Goal: Obtain resource: Obtain resource

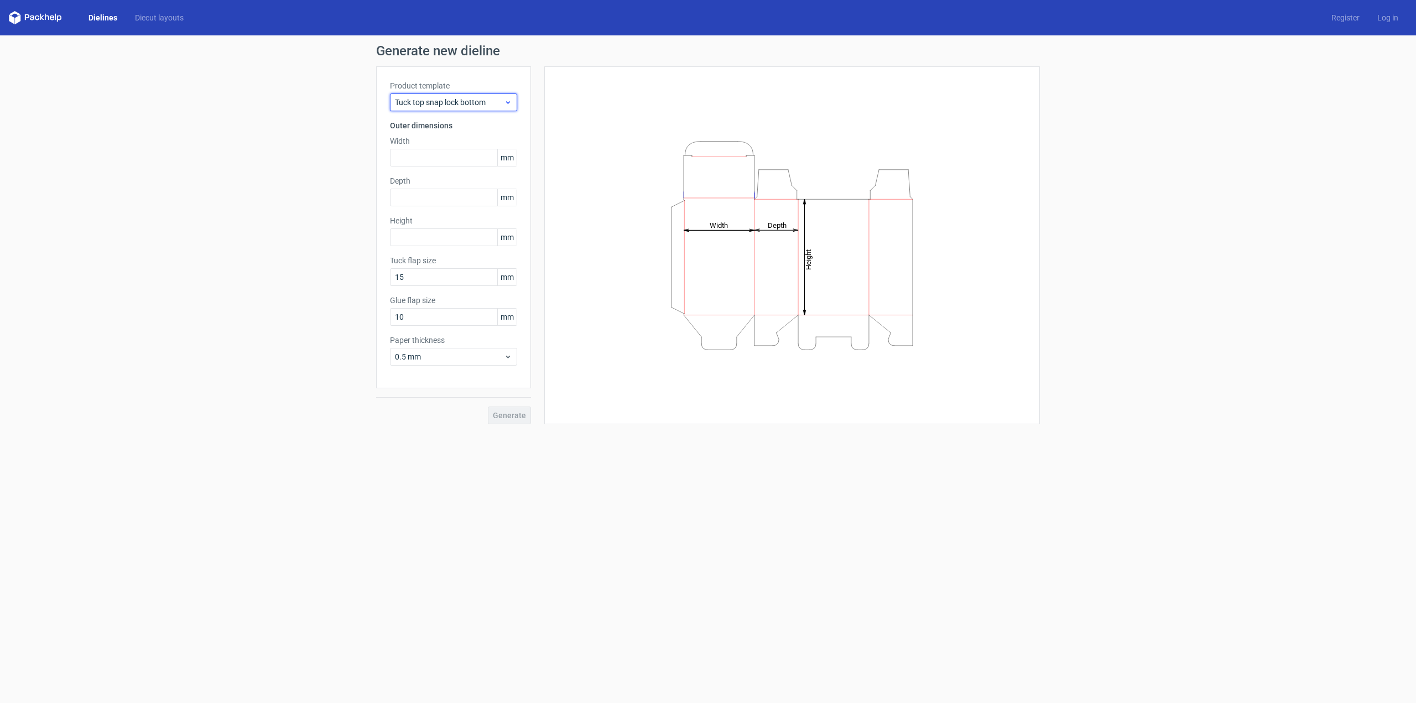
click at [491, 98] on span "Tuck top snap lock bottom" at bounding box center [449, 102] width 109 height 11
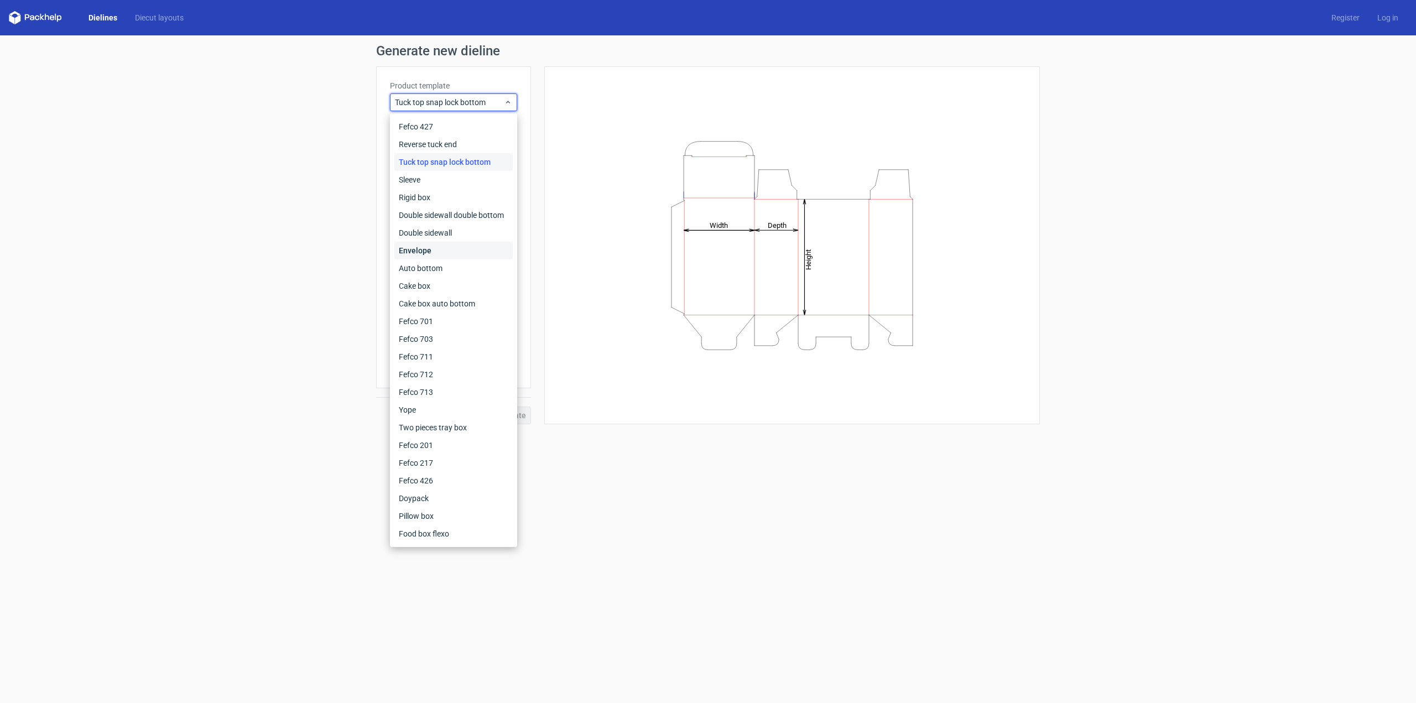
click at [429, 254] on div "Envelope" at bounding box center [453, 251] width 118 height 18
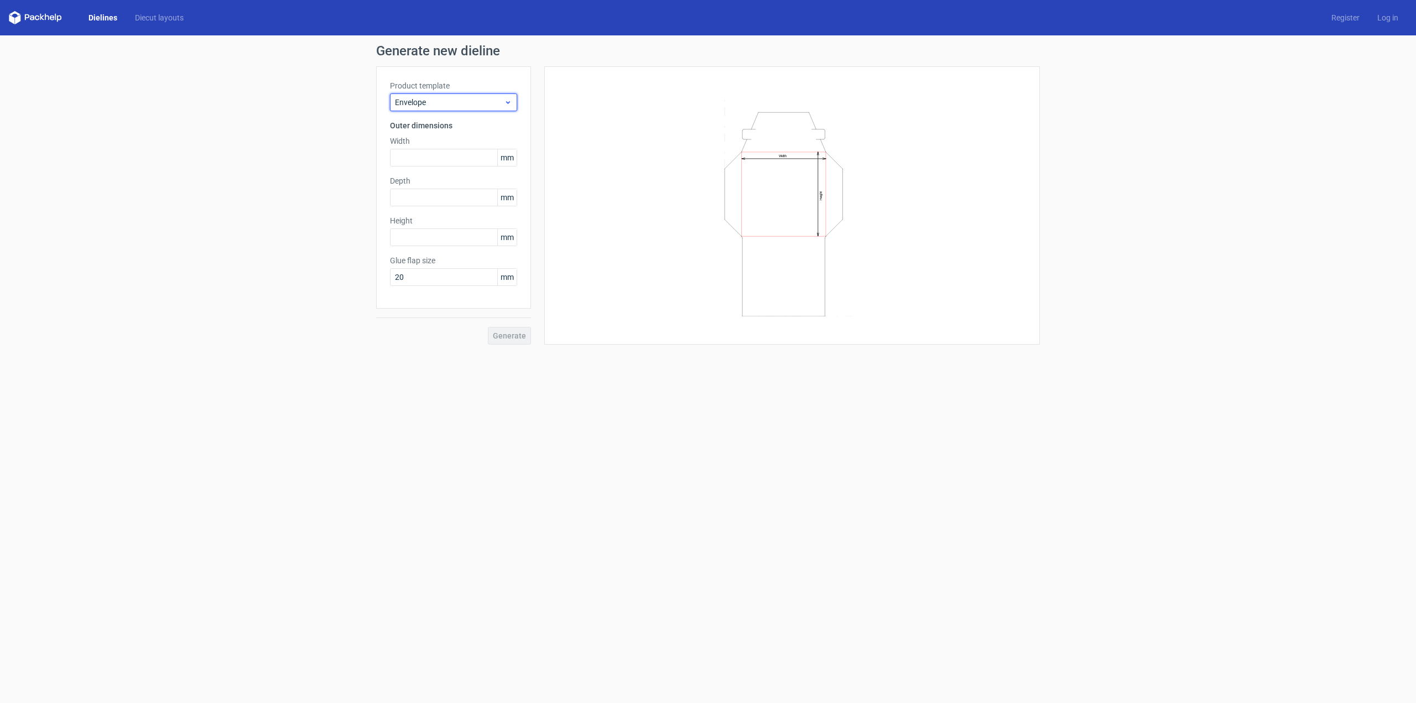
click at [480, 102] on span "Envelope" at bounding box center [449, 102] width 109 height 11
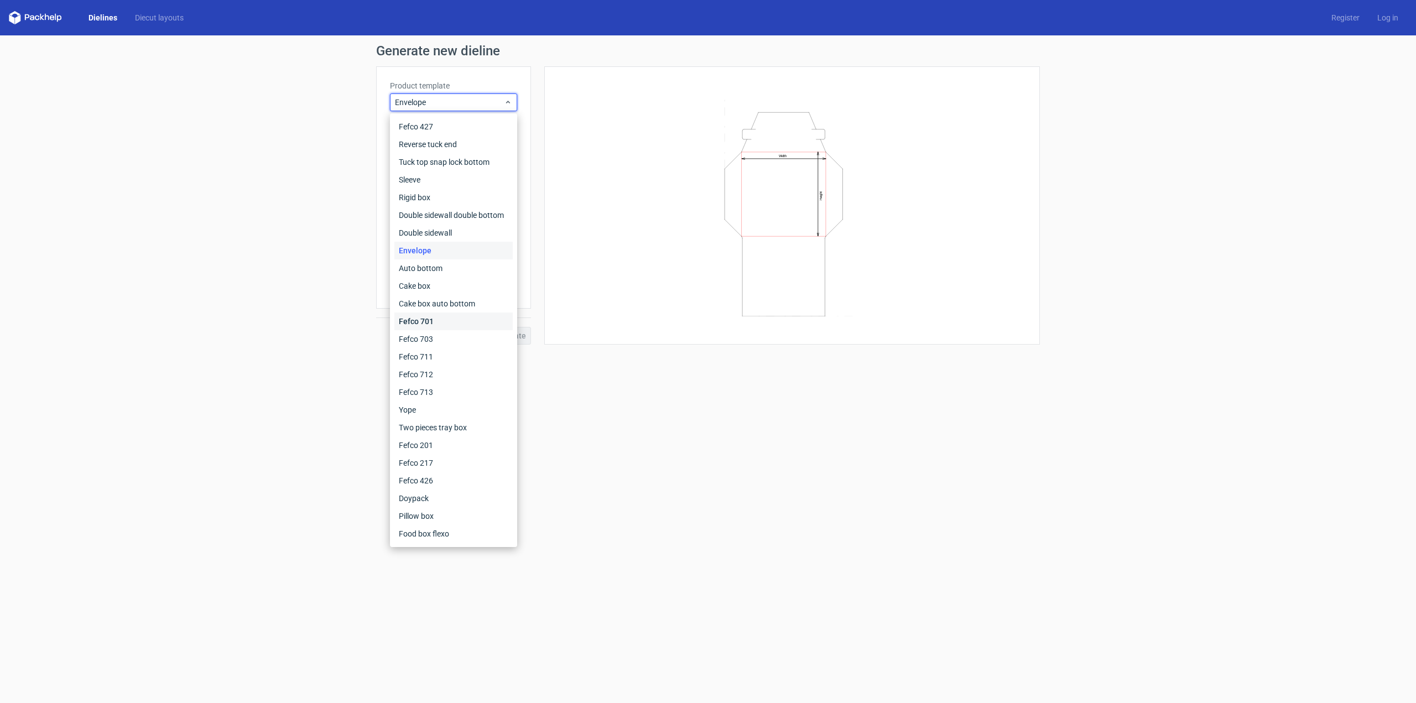
click at [432, 322] on div "Fefco 701" at bounding box center [453, 321] width 118 height 18
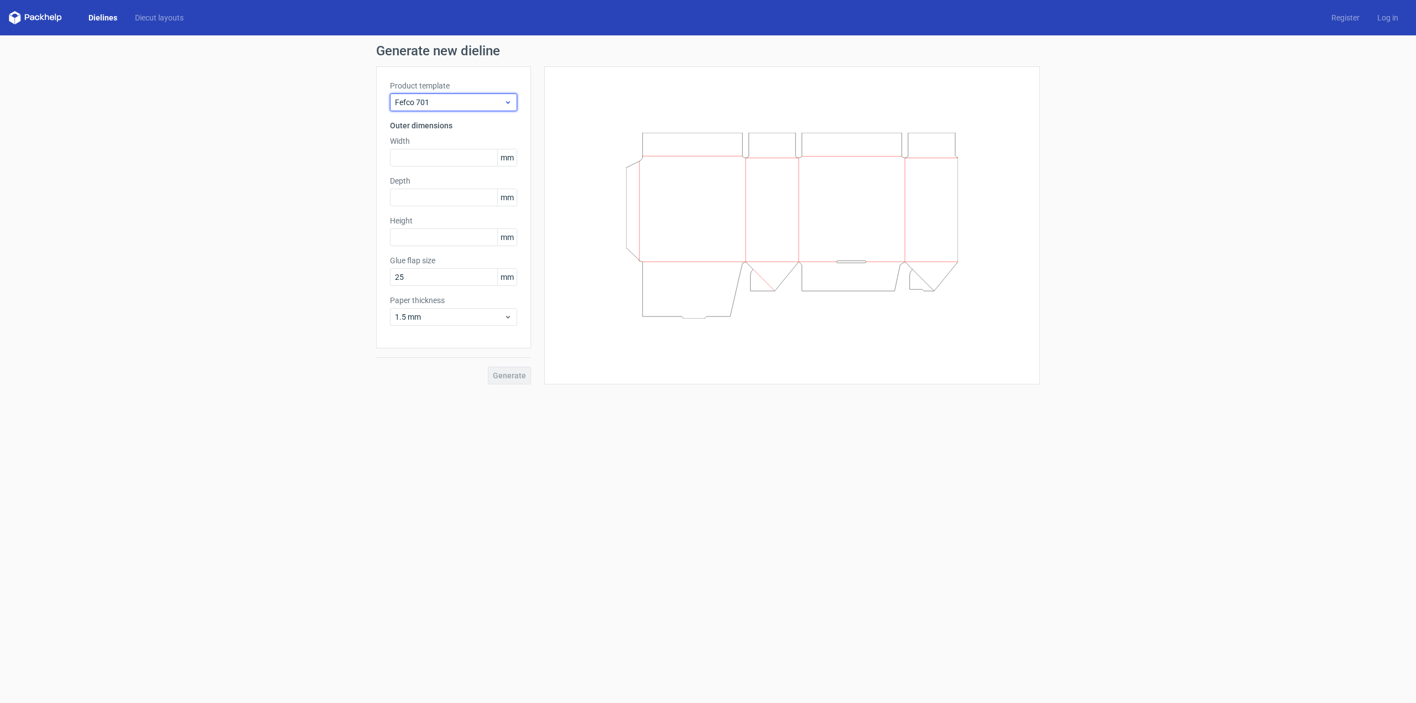
click at [454, 107] on span "Fefco 701" at bounding box center [449, 102] width 109 height 11
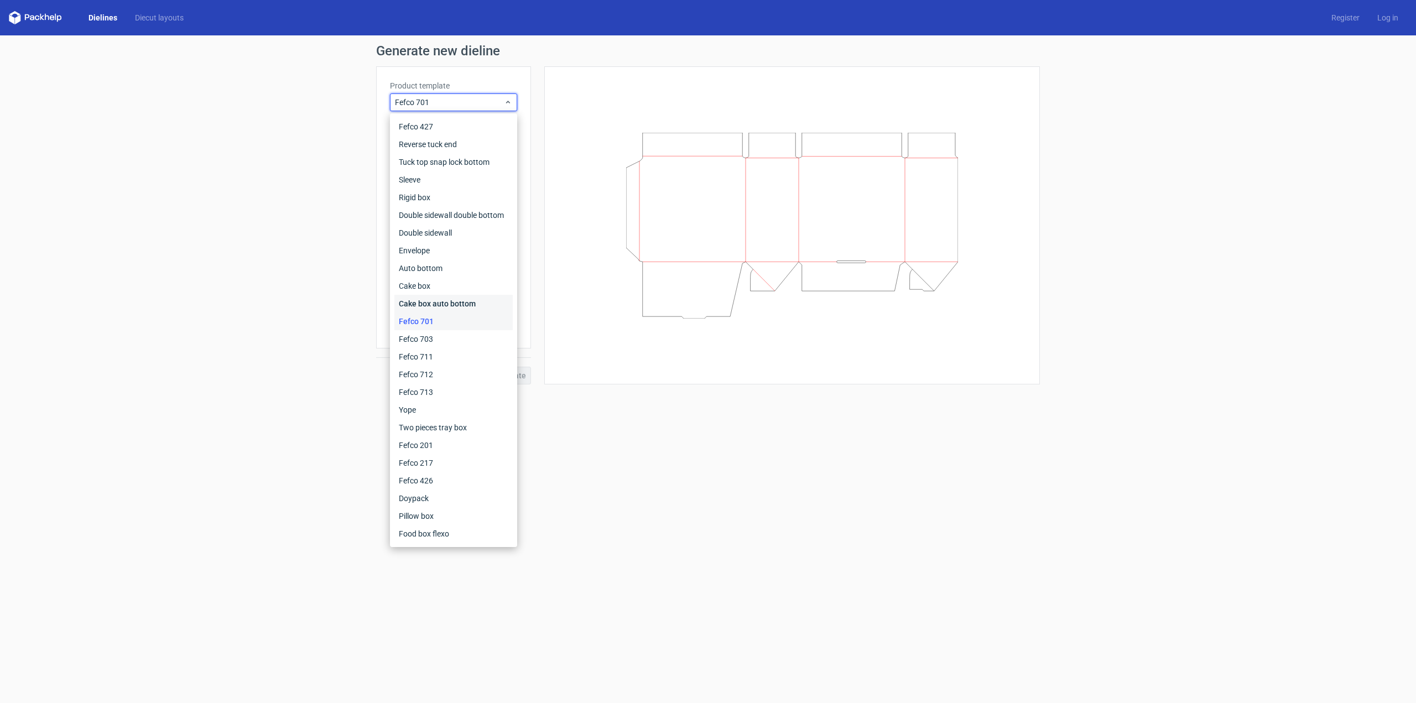
click at [434, 302] on div "Cake box auto bottom" at bounding box center [453, 304] width 118 height 18
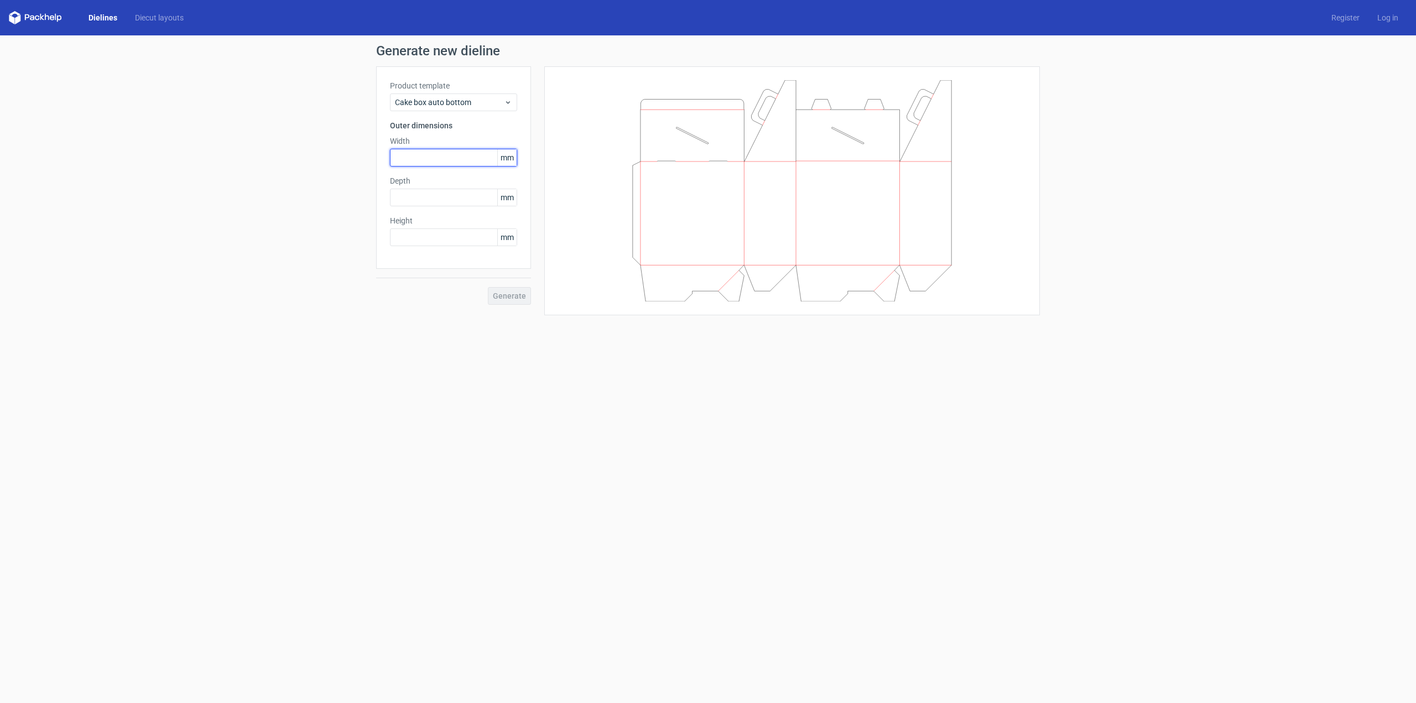
click at [462, 153] on input "text" at bounding box center [453, 158] width 127 height 18
click at [497, 162] on span "mm" at bounding box center [506, 157] width 19 height 17
click at [462, 161] on input "text" at bounding box center [453, 158] width 127 height 18
type input "100"
type input "50"
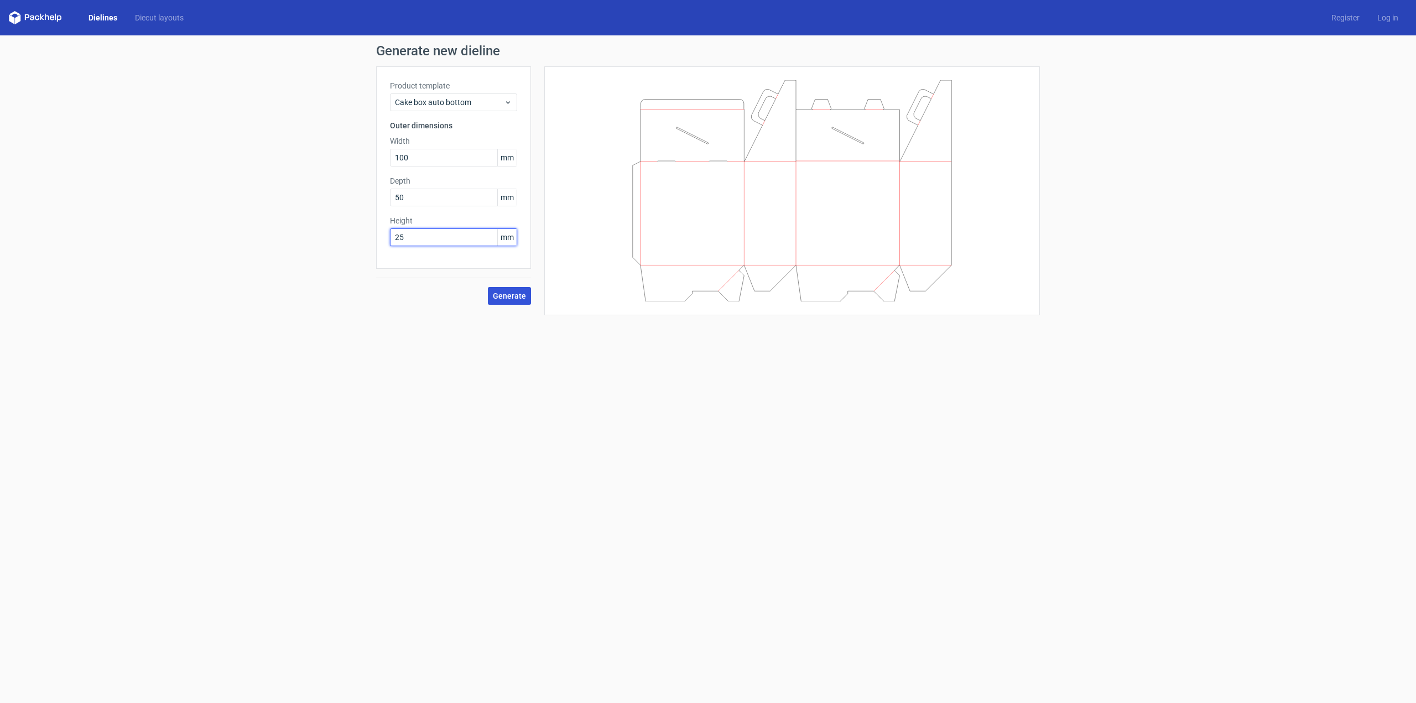
type input "25"
click at [512, 293] on span "Generate" at bounding box center [509, 296] width 33 height 8
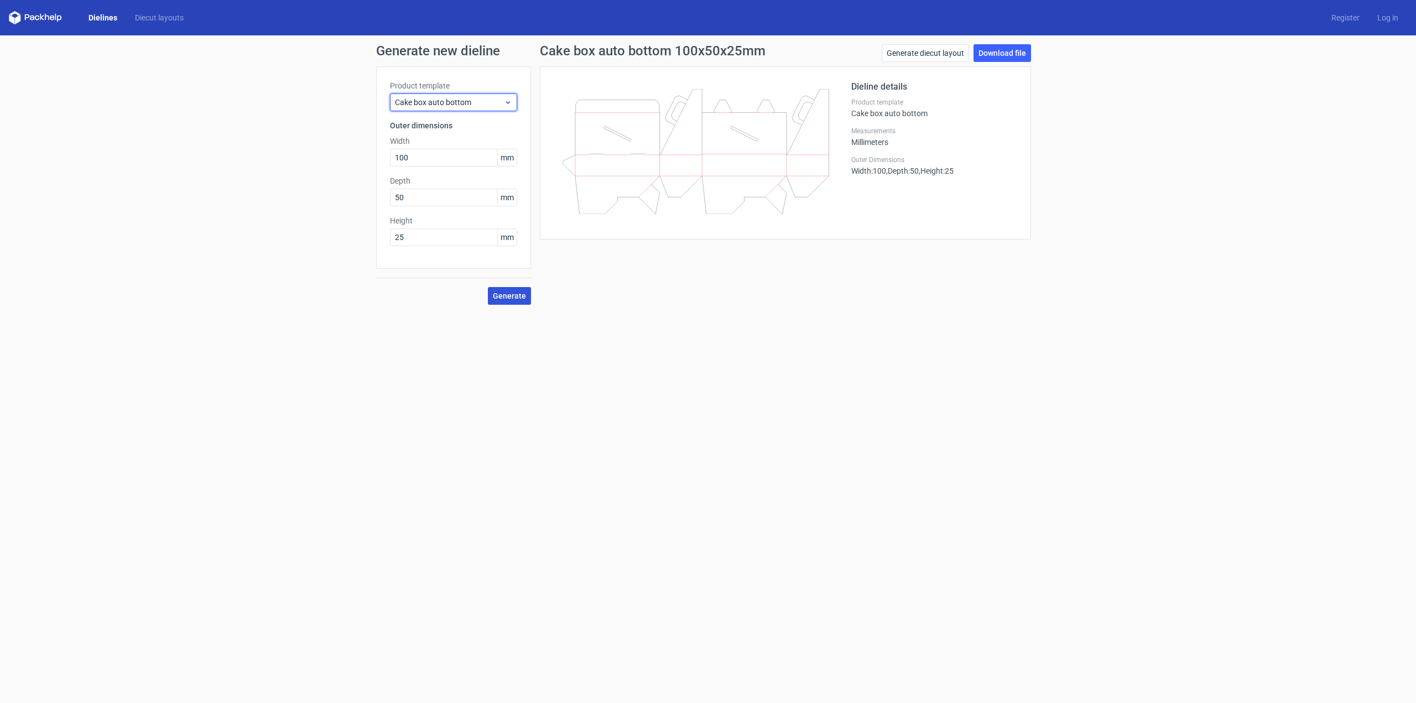
click at [502, 104] on span "Cake box auto bottom" at bounding box center [449, 102] width 109 height 11
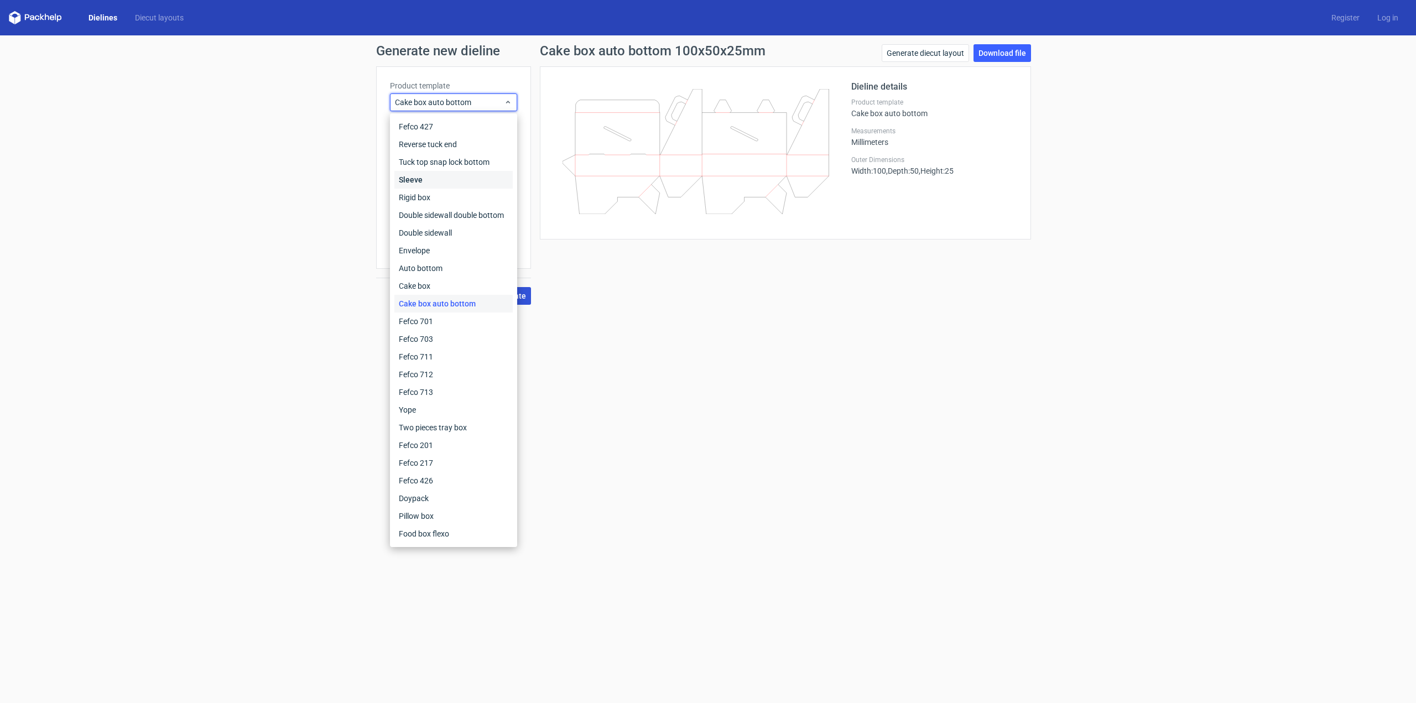
click at [445, 184] on div "Sleeve" at bounding box center [453, 180] width 118 height 18
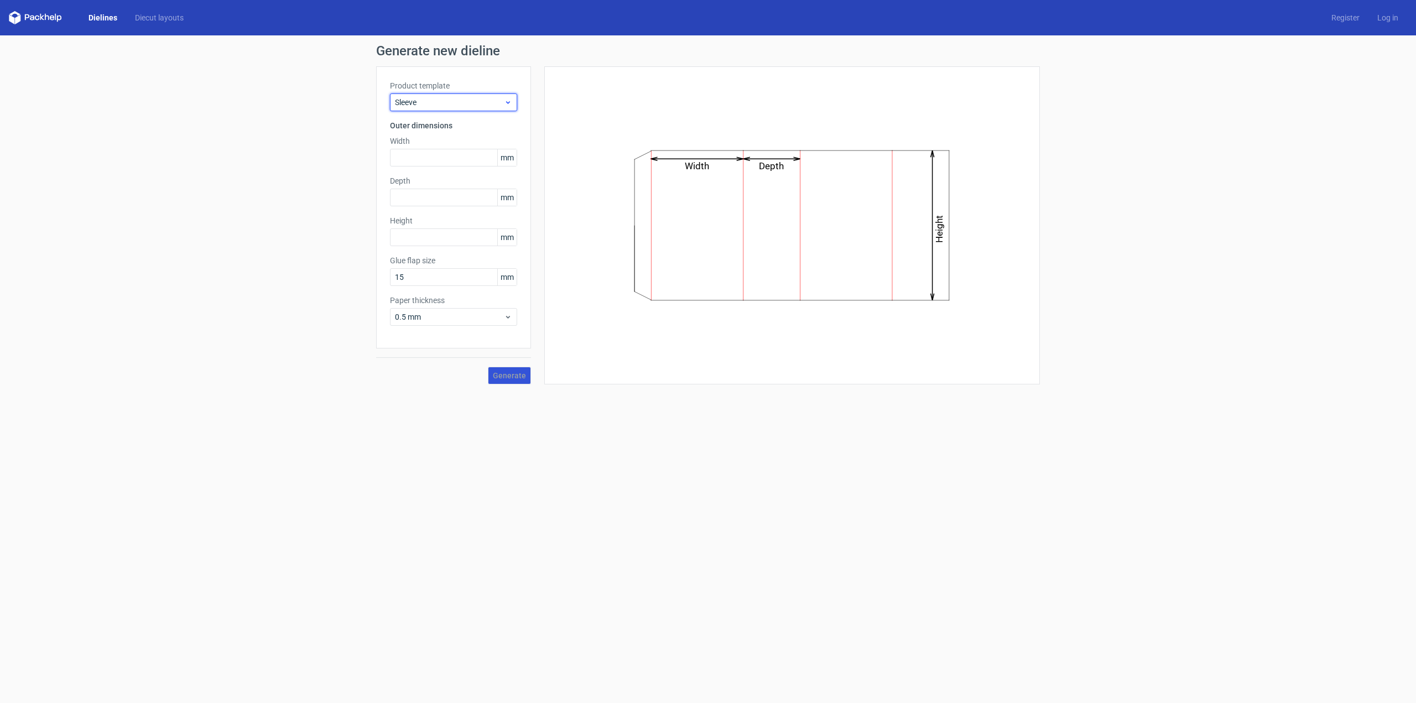
click at [513, 97] on div "Sleeve" at bounding box center [453, 102] width 127 height 18
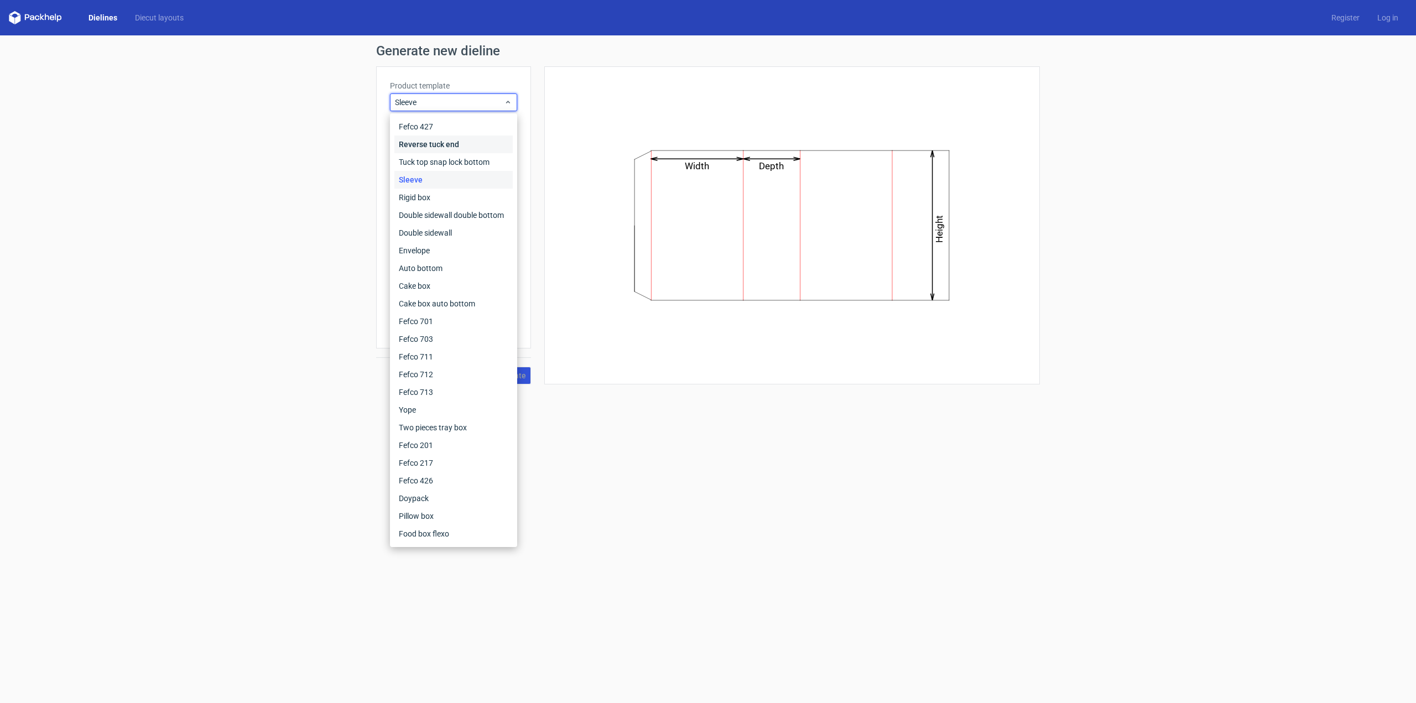
click at [470, 138] on div "Reverse tuck end" at bounding box center [453, 144] width 118 height 18
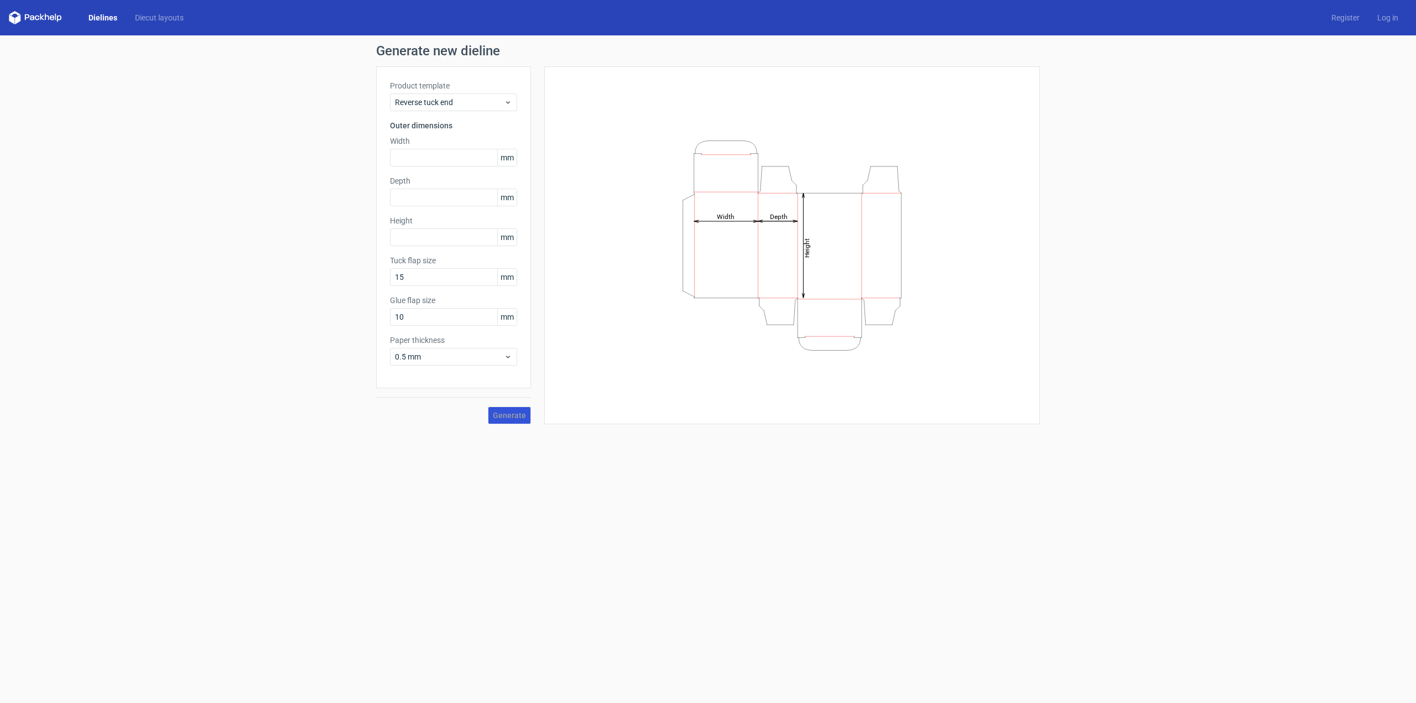
click at [431, 148] on div "Width mm" at bounding box center [453, 150] width 127 height 31
click at [419, 154] on input "text" at bounding box center [453, 158] width 127 height 18
type input "100"
type input "50"
type input "150"
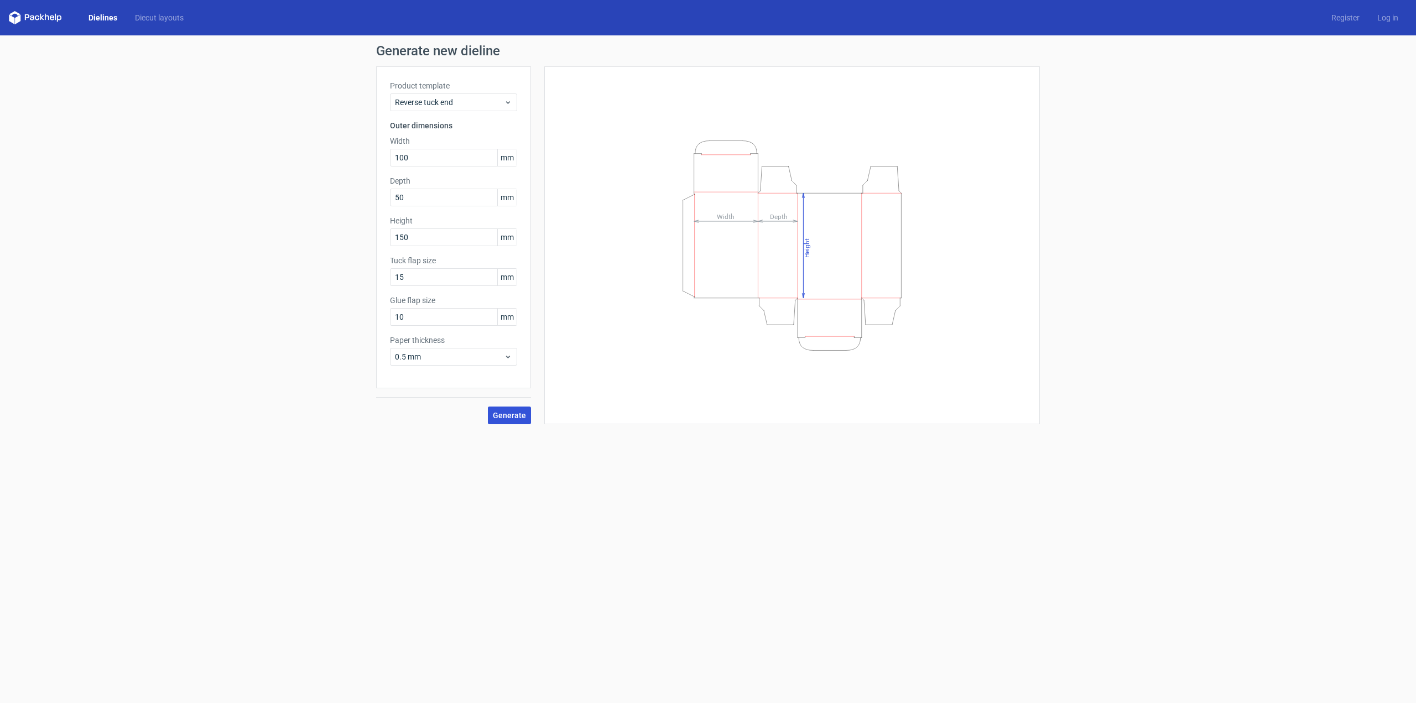
click at [512, 411] on span "Generate" at bounding box center [509, 415] width 33 height 8
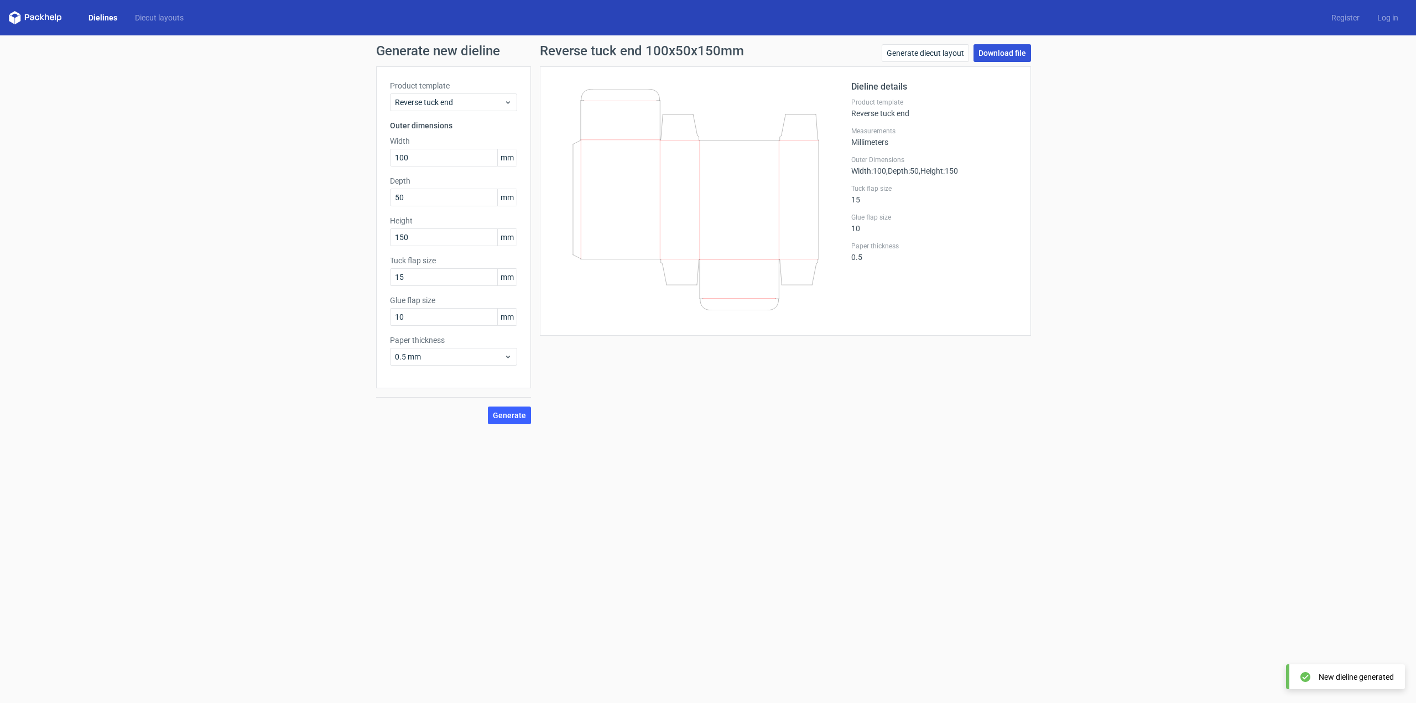
click at [990, 54] on link "Download file" at bounding box center [1002, 53] width 58 height 18
click at [507, 95] on div "Reverse tuck end" at bounding box center [453, 102] width 127 height 18
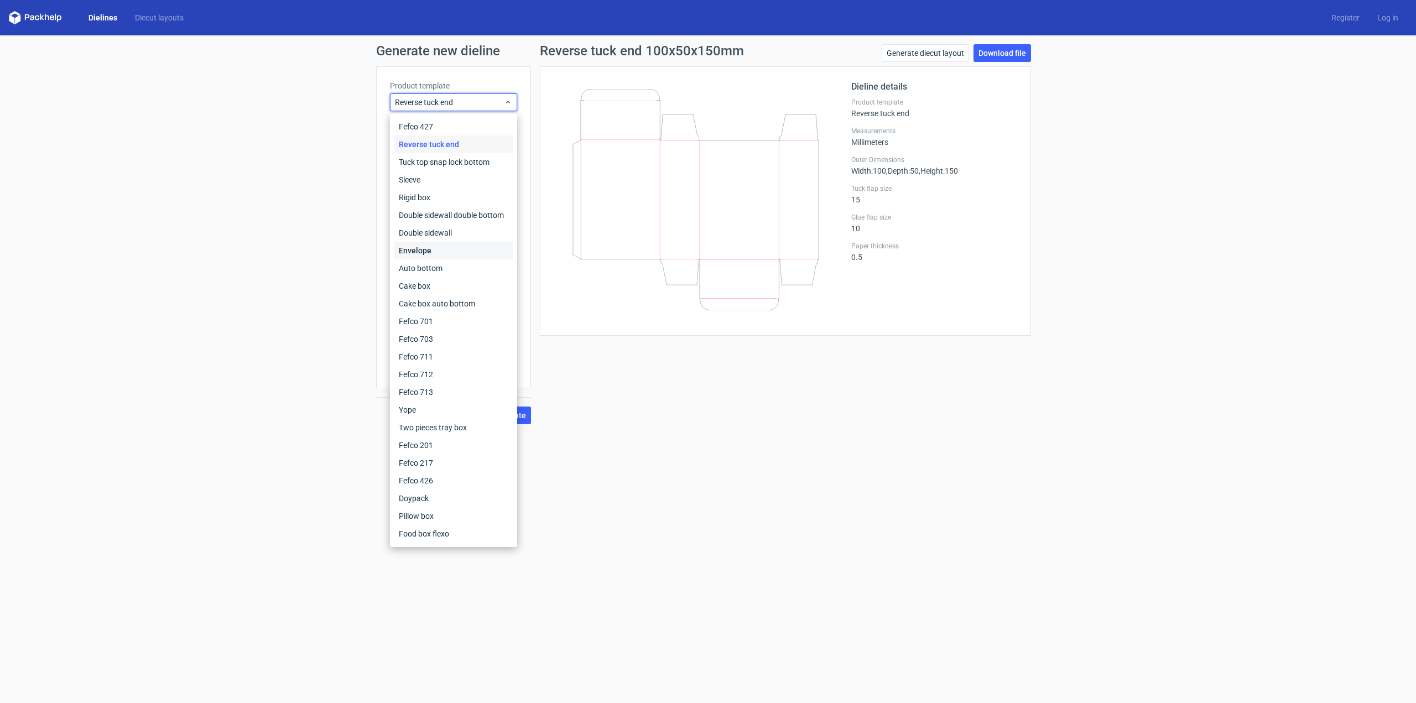
click at [468, 247] on div "Envelope" at bounding box center [453, 251] width 118 height 18
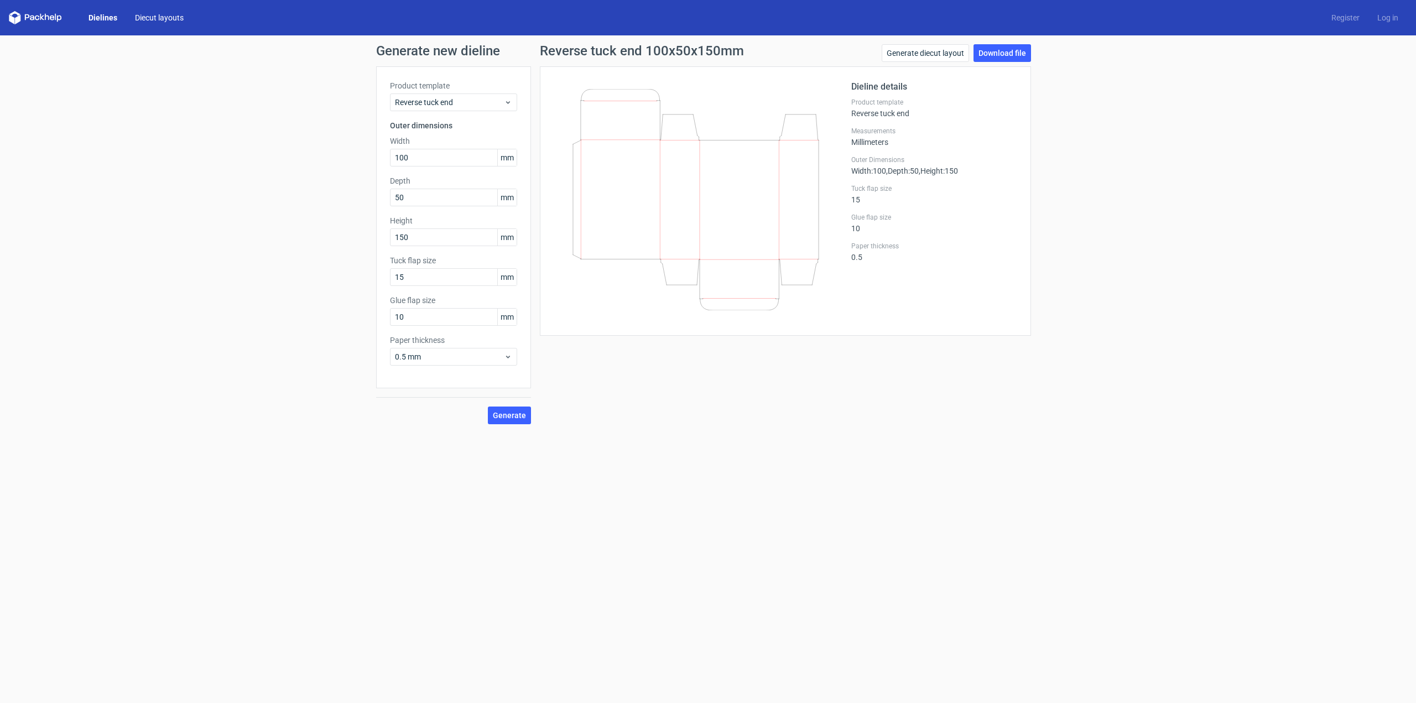
click at [150, 19] on link "Diecut layouts" at bounding box center [159, 17] width 66 height 11
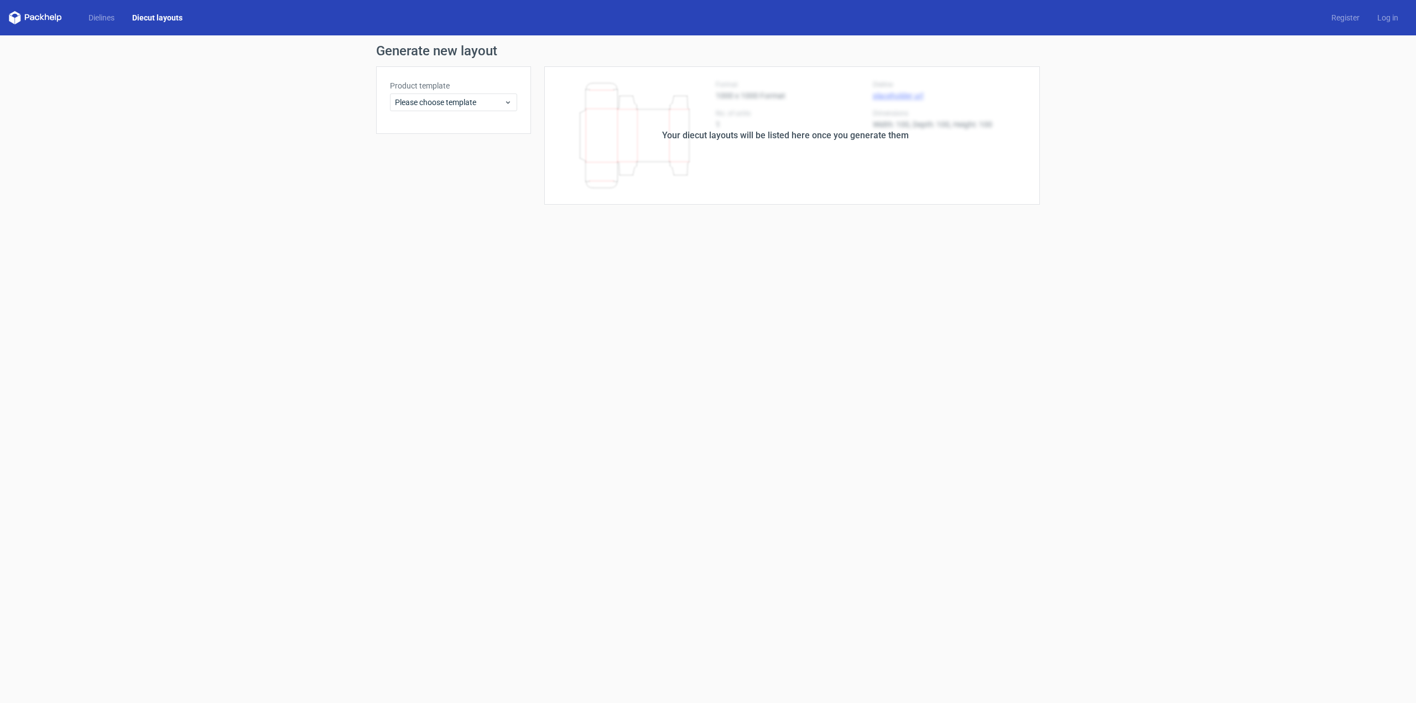
click at [85, 12] on div "Dielines Diecut layouts" at bounding box center [100, 17] width 183 height 13
click at [91, 19] on link "Dielines" at bounding box center [102, 17] width 44 height 11
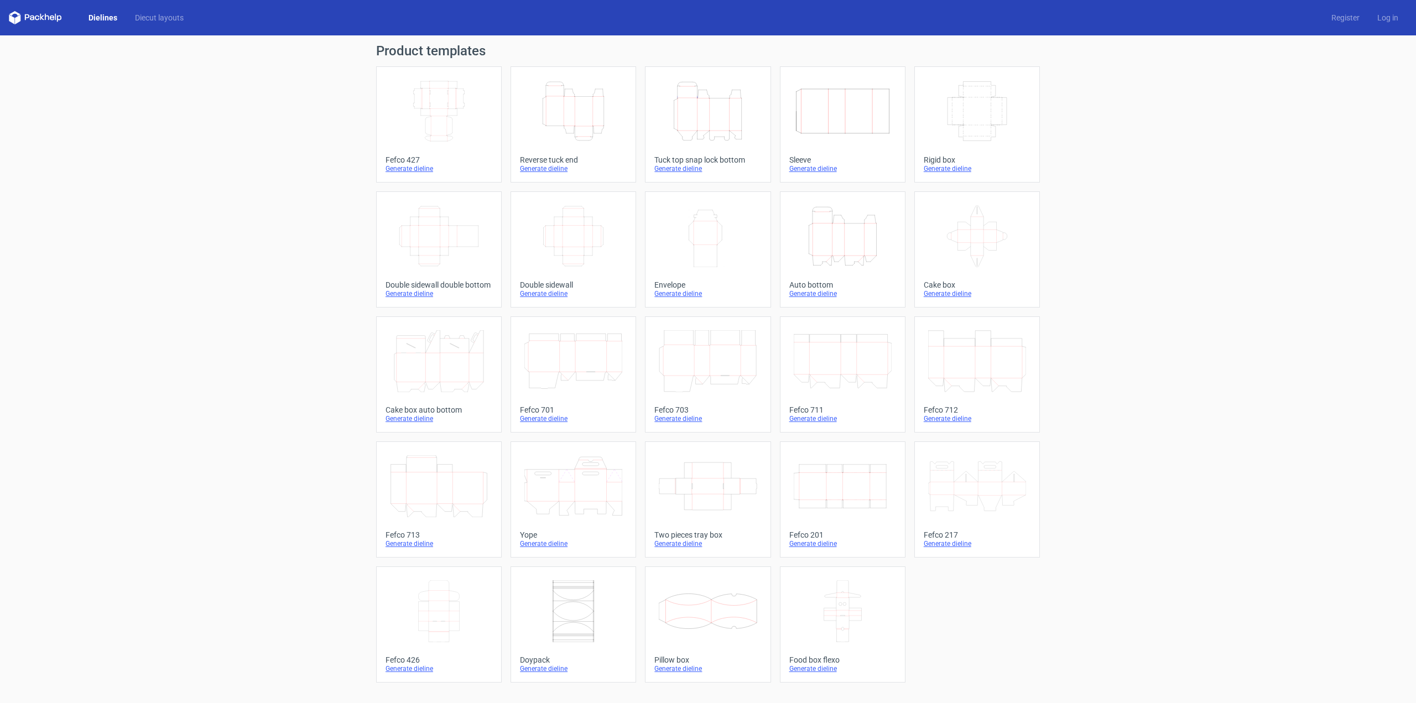
click at [468, 361] on icon at bounding box center [439, 361] width 98 height 62
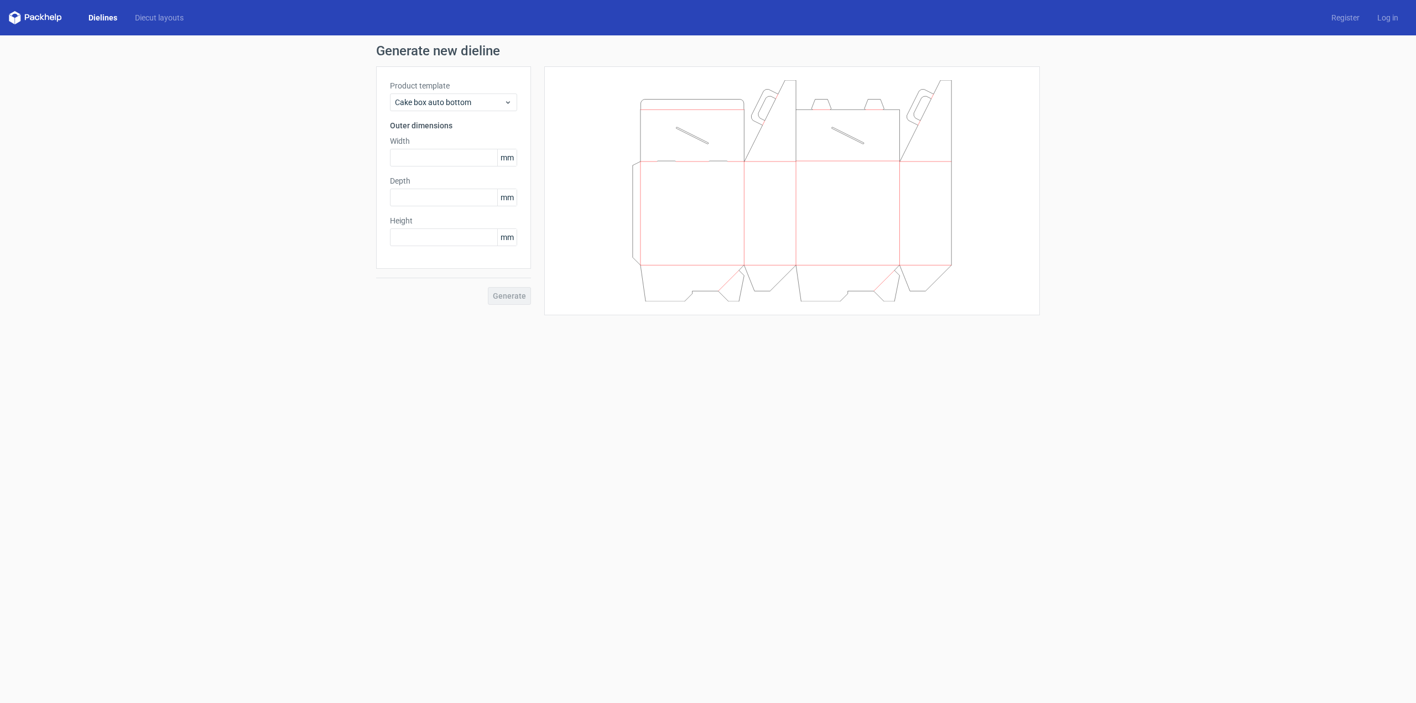
click at [41, 15] on polygon at bounding box center [42, 17] width 4 height 7
click at [101, 15] on link "Dielines" at bounding box center [103, 17] width 46 height 11
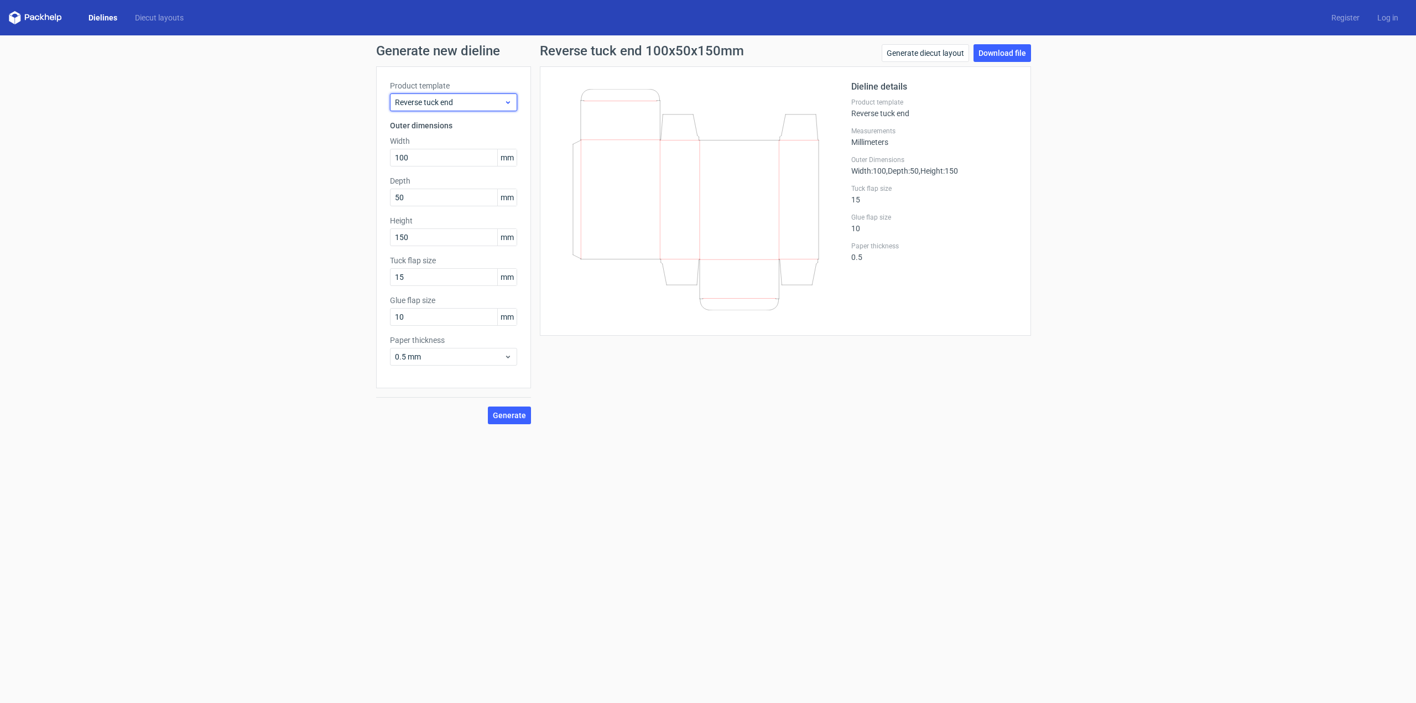
click at [491, 105] on span "Reverse tuck end" at bounding box center [449, 102] width 109 height 11
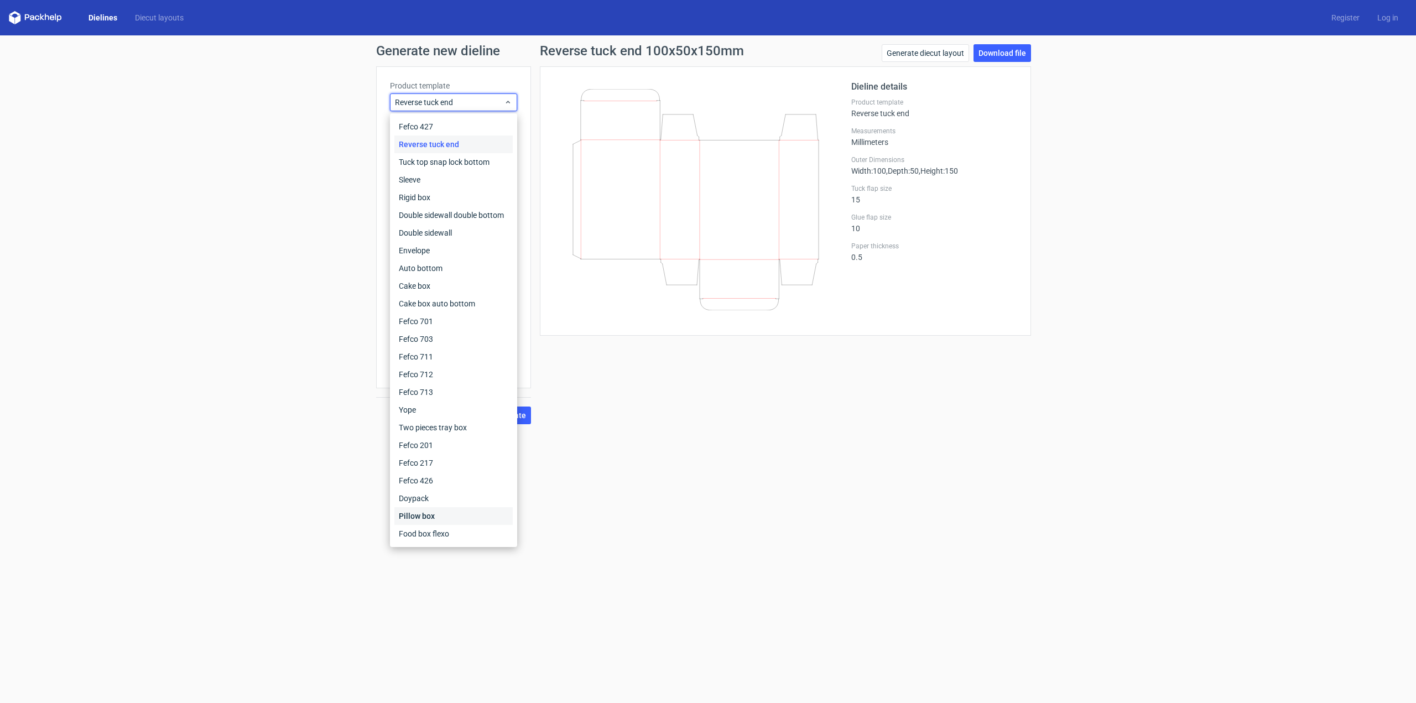
click at [436, 514] on div "Pillow box" at bounding box center [453, 516] width 118 height 18
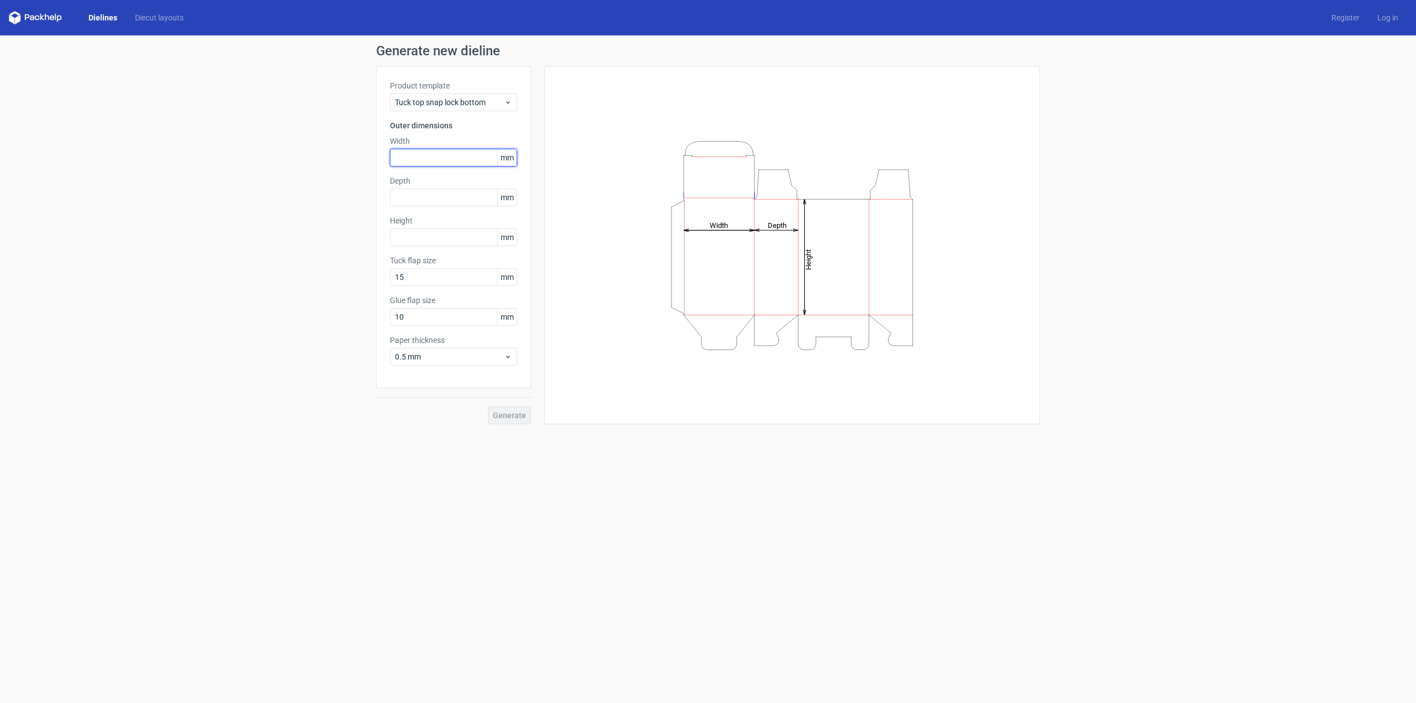
click at [454, 157] on input "text" at bounding box center [453, 158] width 127 height 18
click at [472, 102] on span "Tuck top snap lock bottom" at bounding box center [449, 102] width 109 height 11
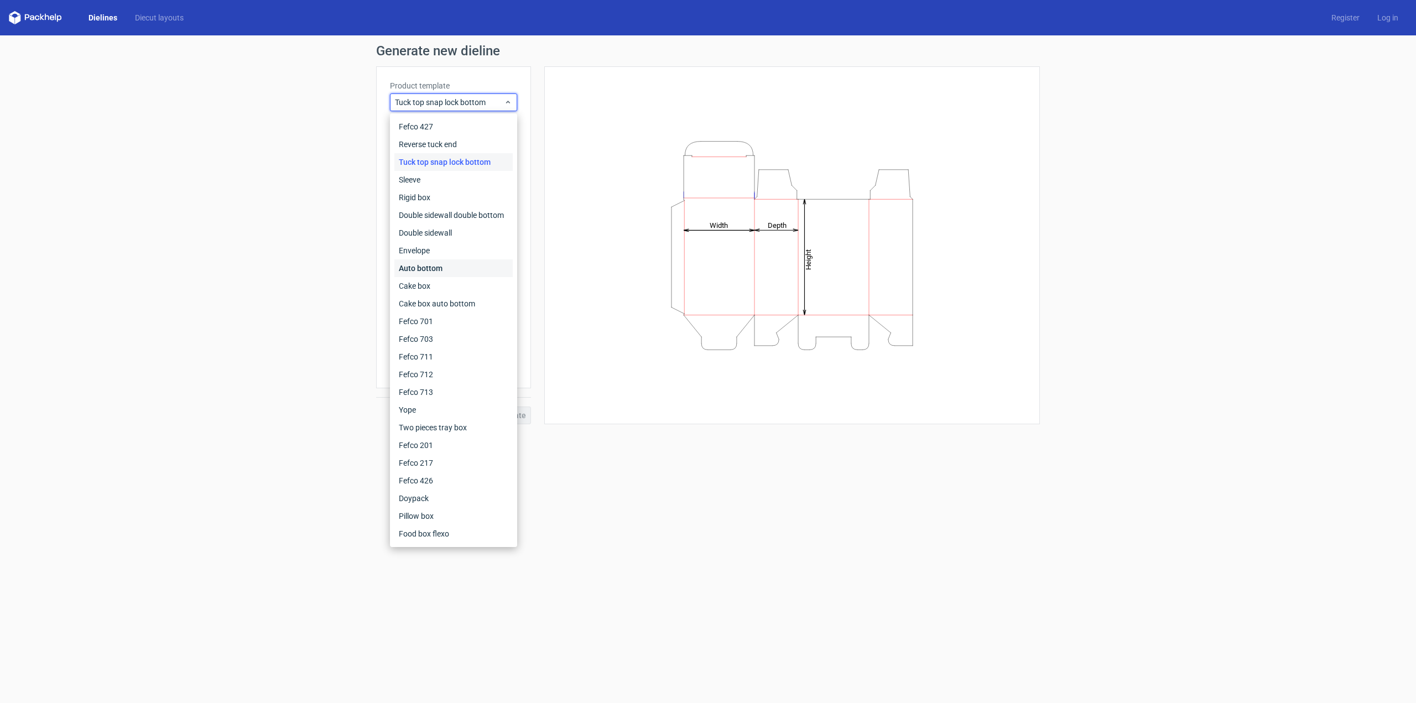
click at [428, 268] on div "Auto bottom" at bounding box center [453, 268] width 118 height 18
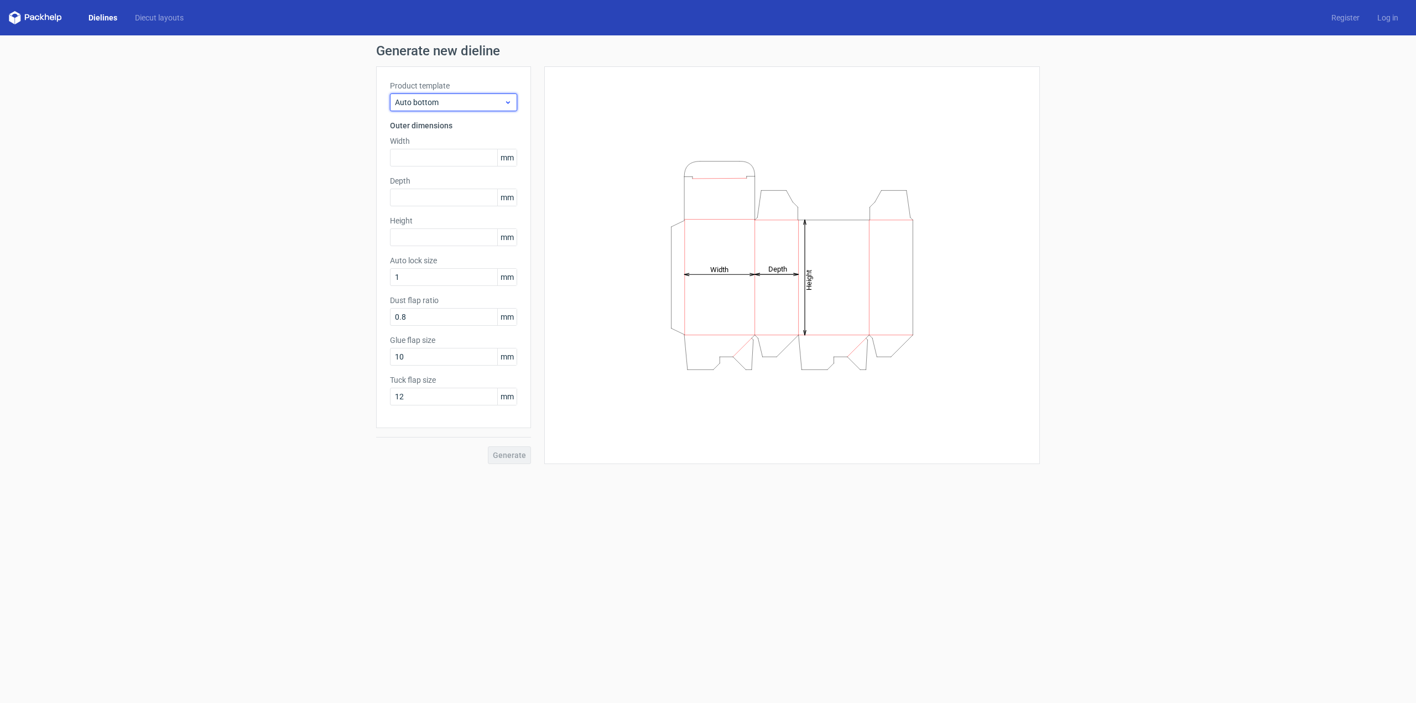
click at [470, 102] on span "Auto bottom" at bounding box center [449, 102] width 109 height 11
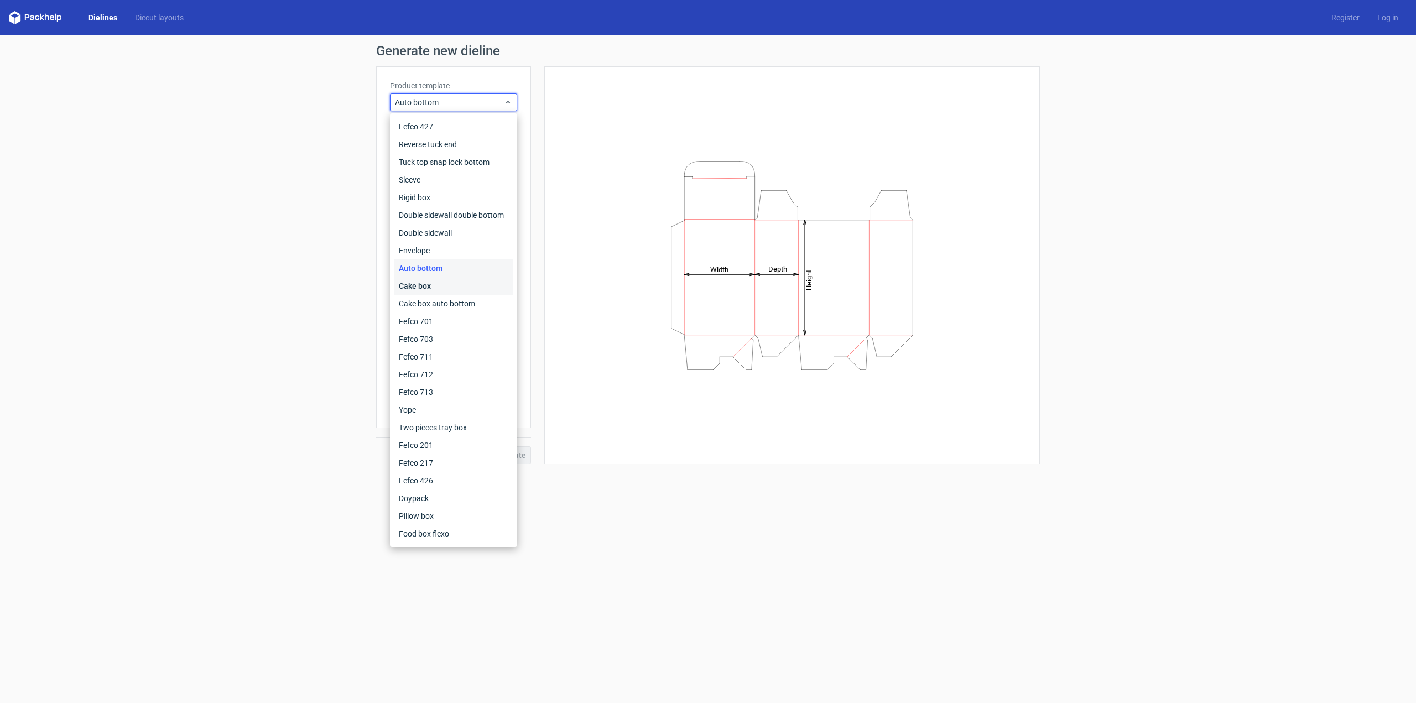
click at [434, 289] on div "Cake box" at bounding box center [453, 286] width 118 height 18
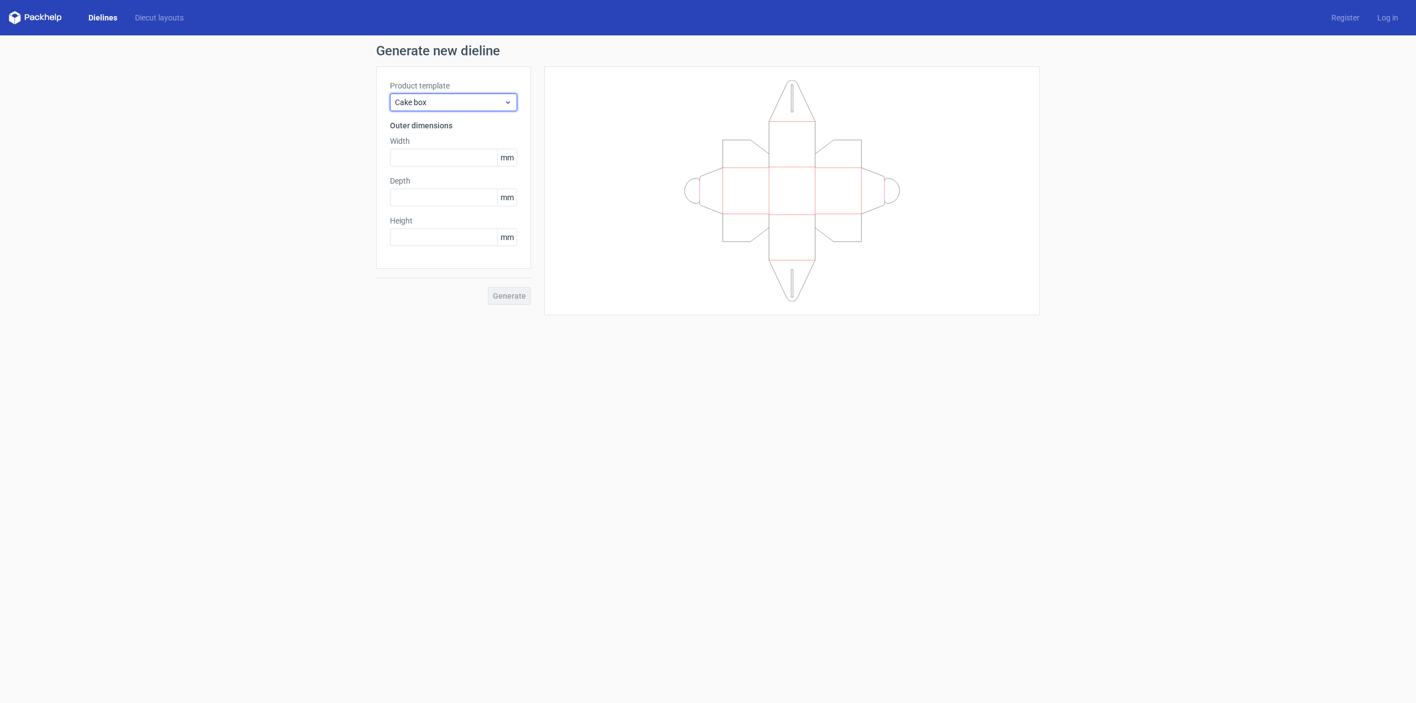
click at [466, 101] on span "Cake box" at bounding box center [449, 102] width 109 height 11
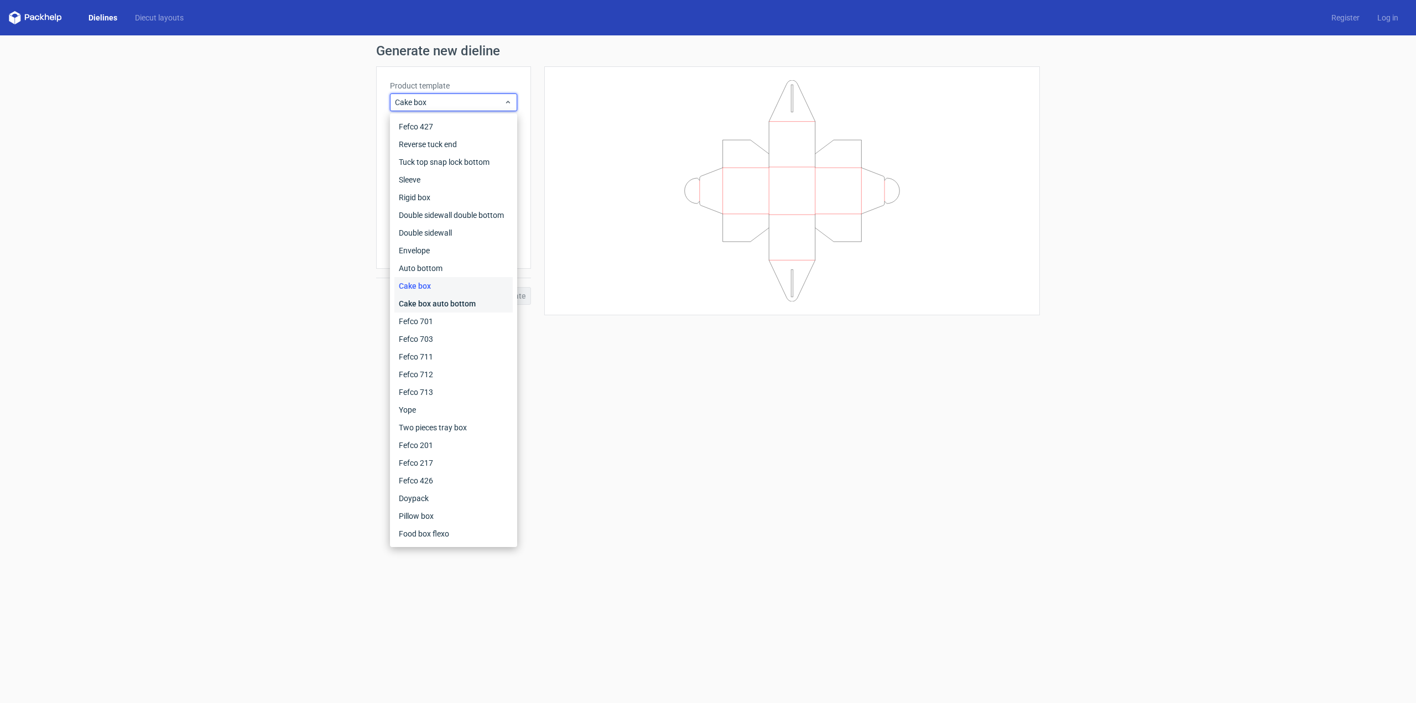
click at [432, 305] on div "Cake box auto bottom" at bounding box center [453, 304] width 118 height 18
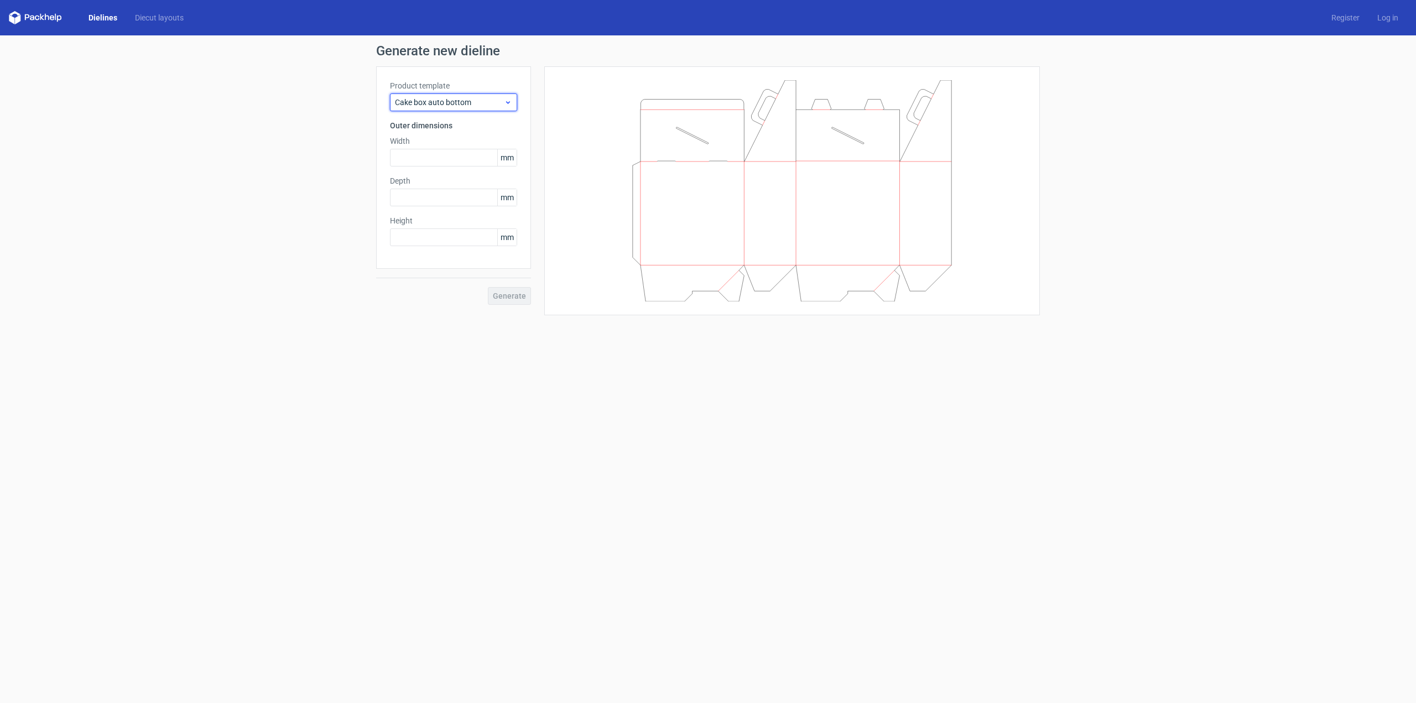
click at [489, 103] on span "Cake box auto bottom" at bounding box center [449, 102] width 109 height 11
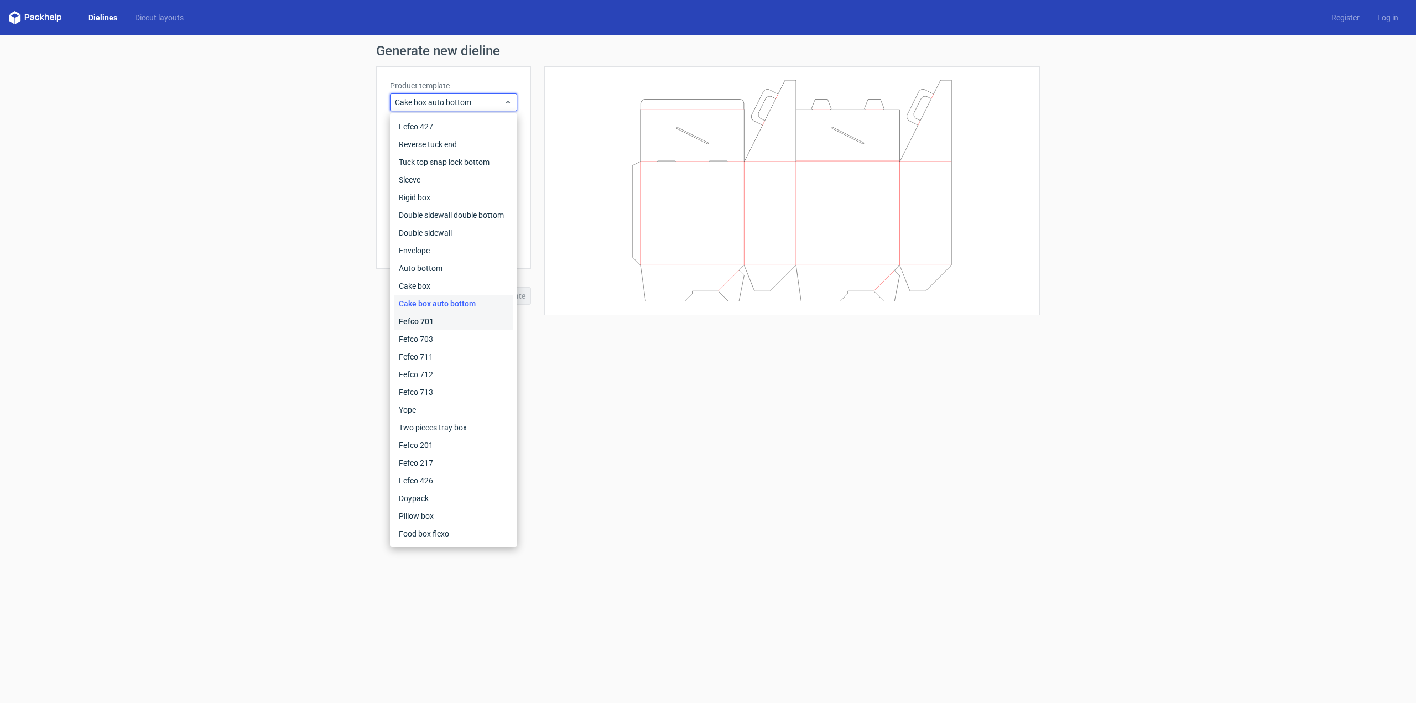
click at [444, 324] on div "Fefco 701" at bounding box center [453, 321] width 118 height 18
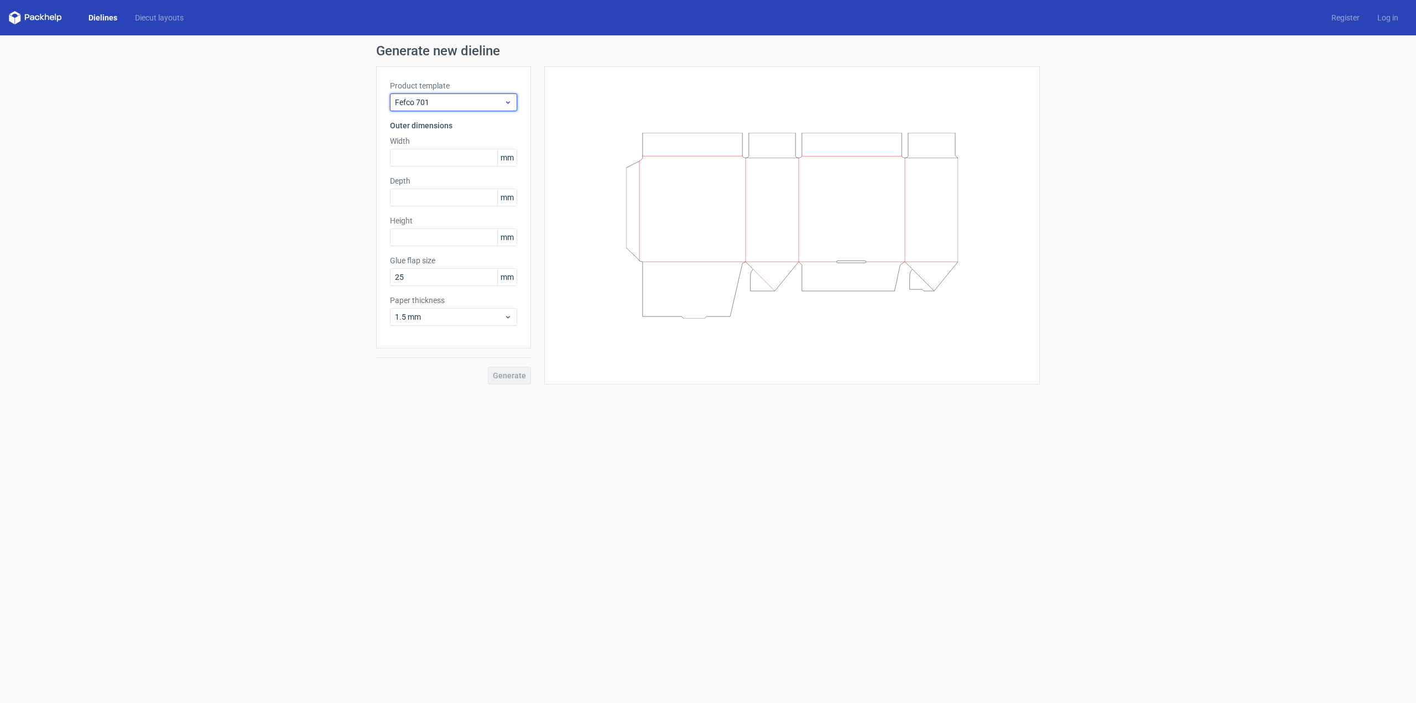
click at [493, 103] on span "Fefco 701" at bounding box center [449, 102] width 109 height 11
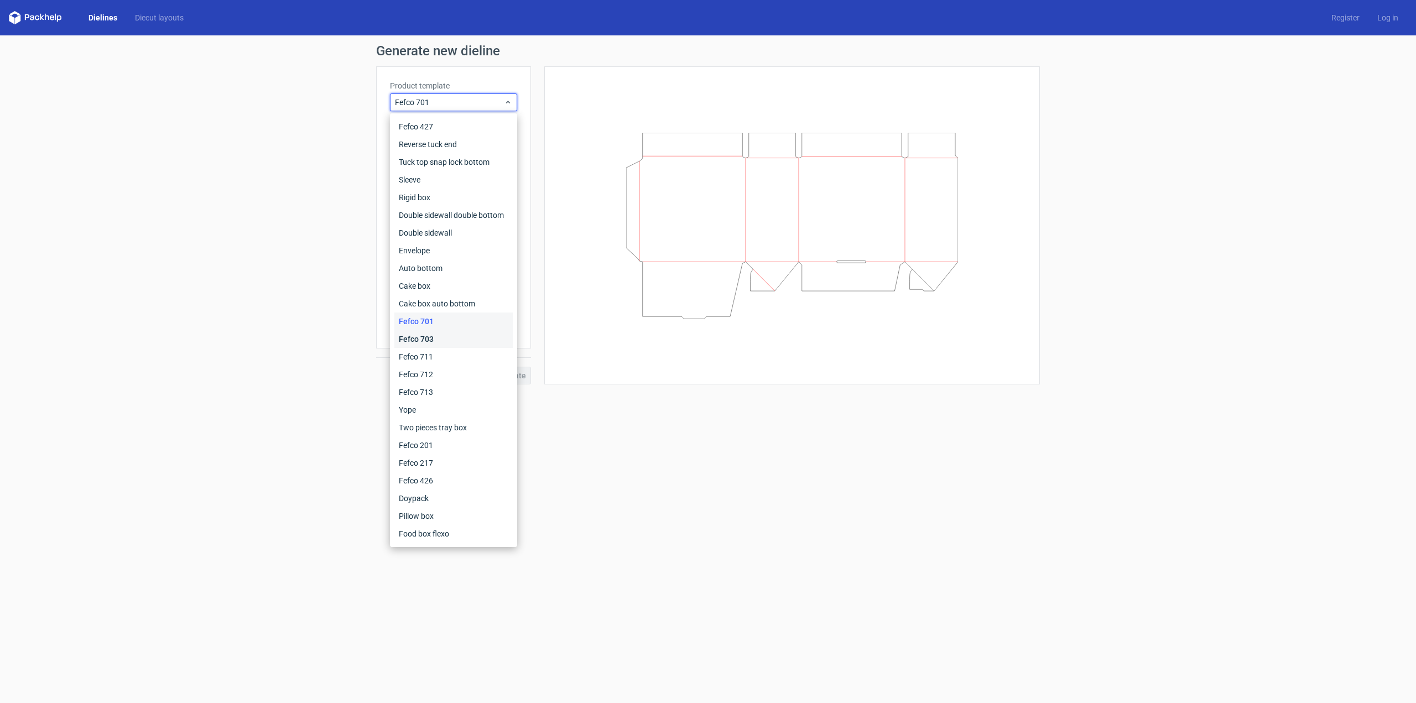
click at [425, 344] on div "Fefco 703" at bounding box center [453, 339] width 118 height 18
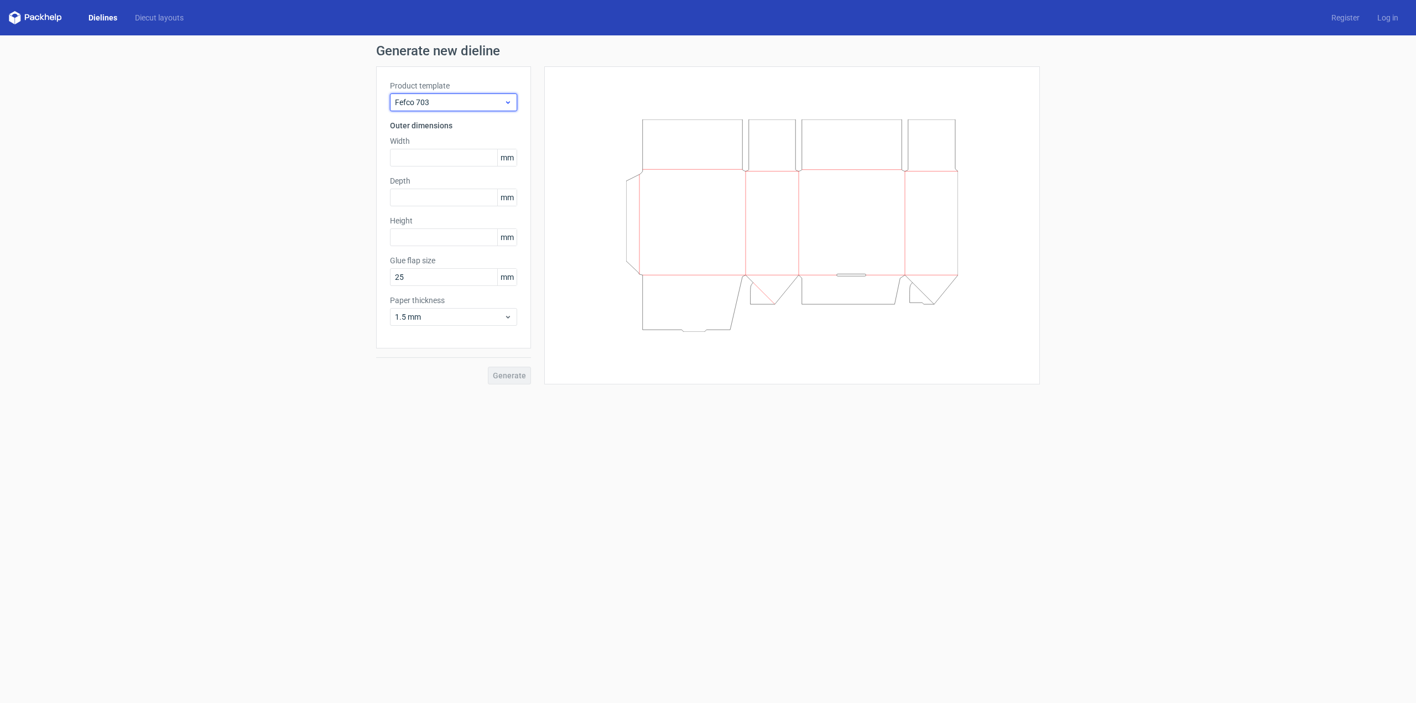
click at [473, 104] on span "Fefco 703" at bounding box center [449, 102] width 109 height 11
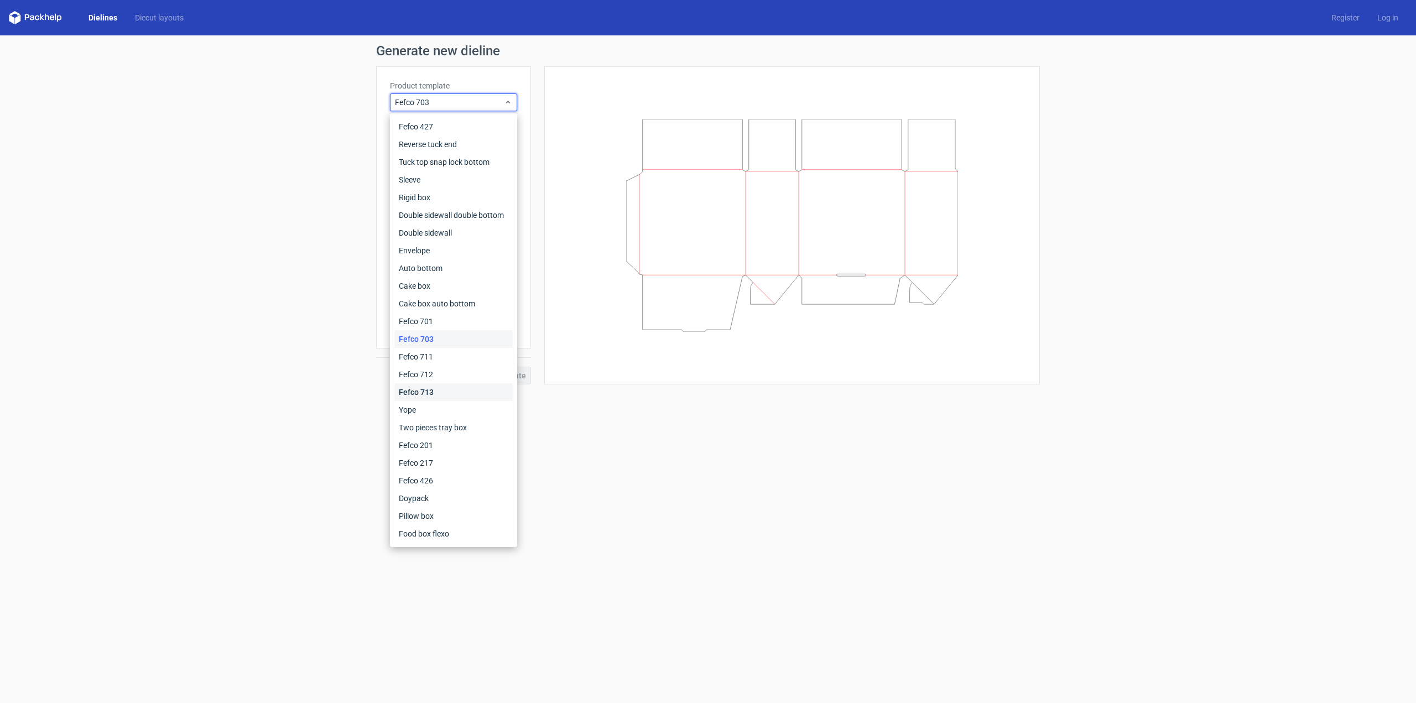
click at [421, 395] on div "Fefco 713" at bounding box center [453, 392] width 118 height 18
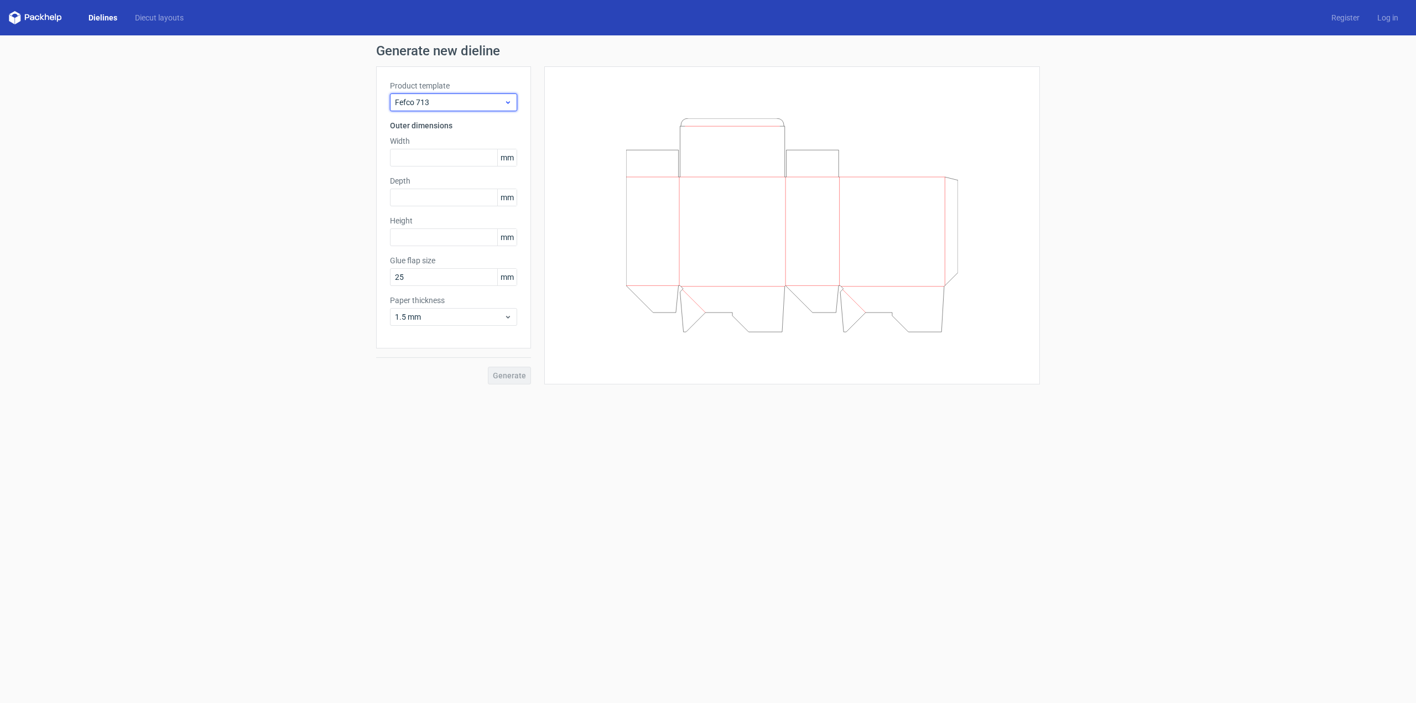
click at [482, 96] on div "Fefco 713" at bounding box center [453, 102] width 127 height 18
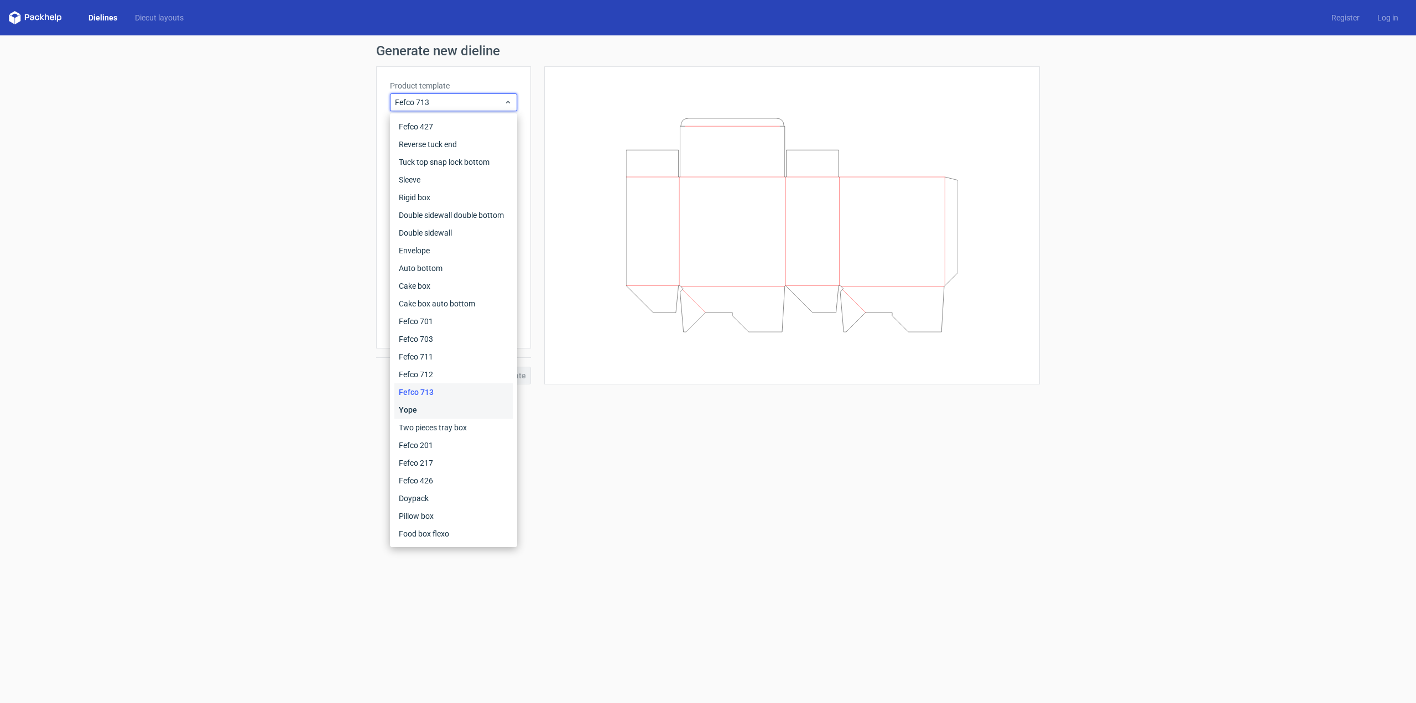
click at [433, 412] on div "Yope" at bounding box center [453, 410] width 118 height 18
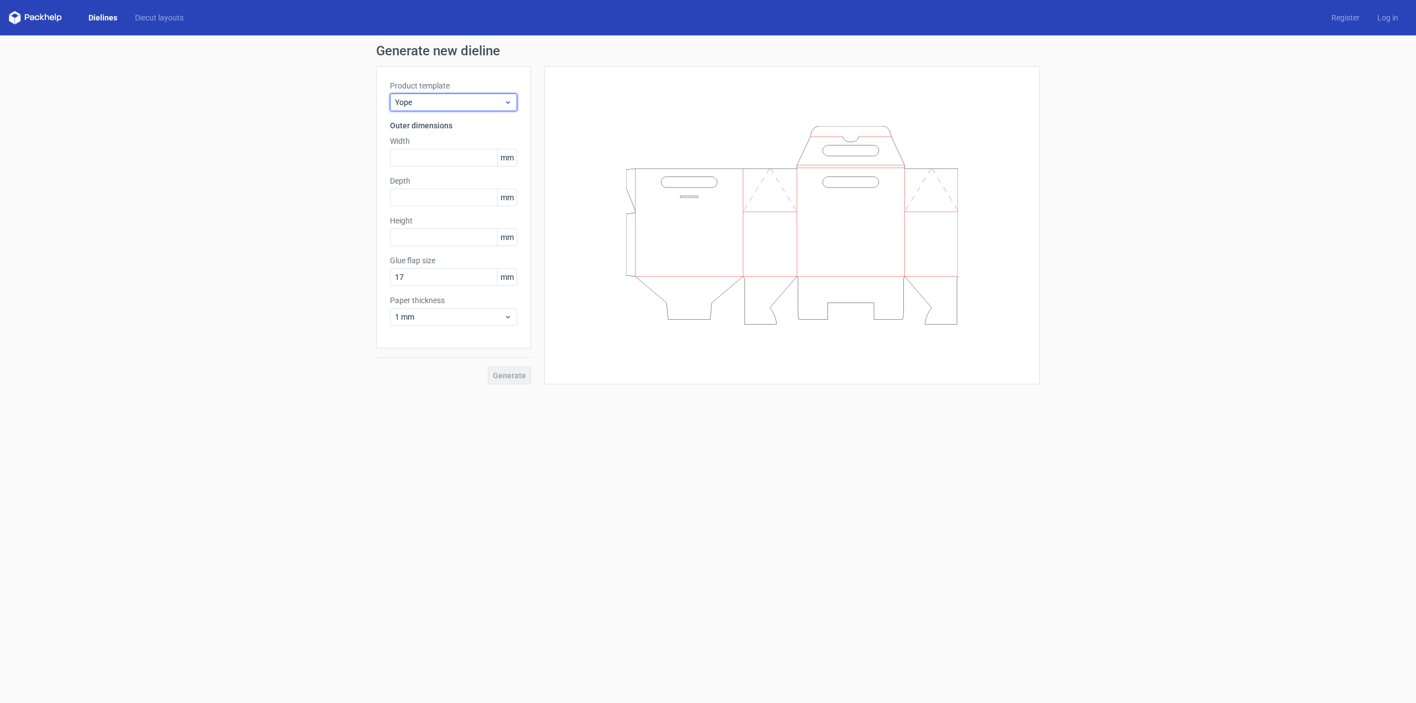
click at [504, 97] on div "Yope" at bounding box center [453, 102] width 127 height 18
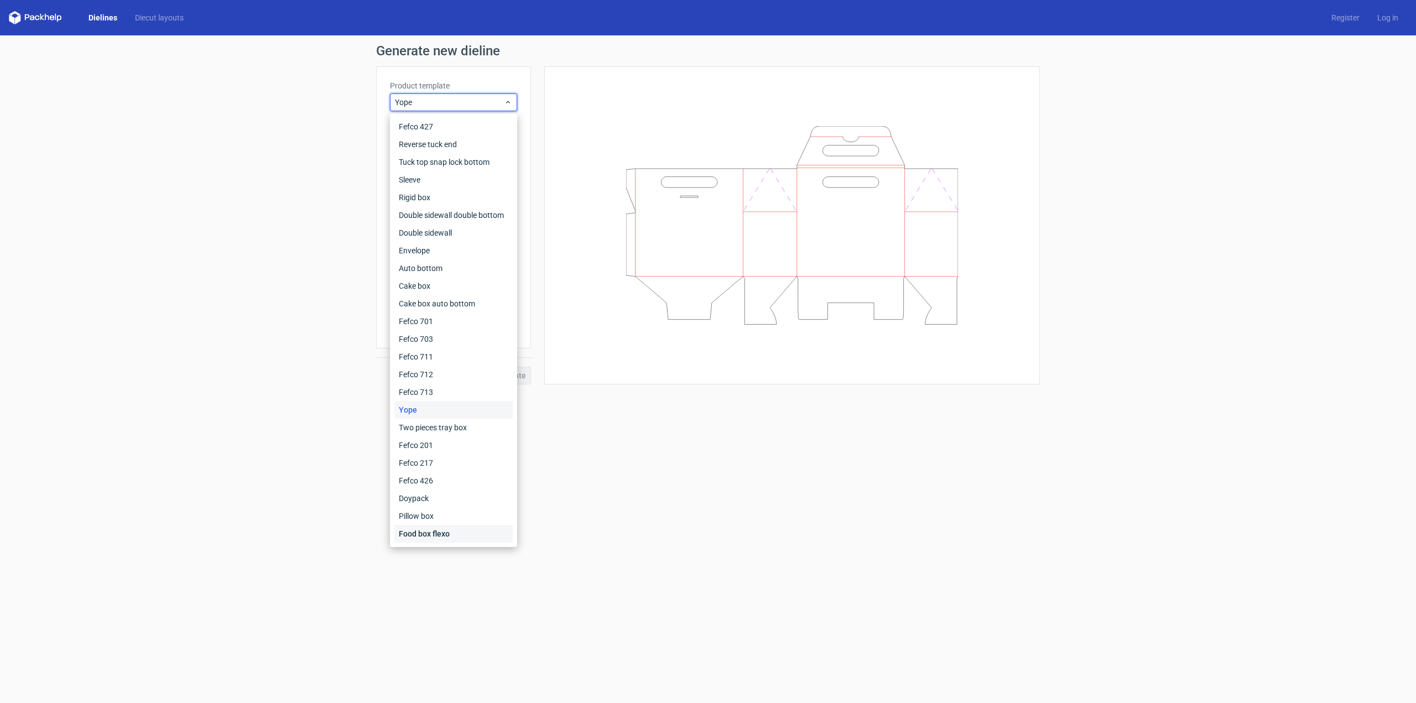
click at [446, 533] on div "Food box flexo" at bounding box center [453, 534] width 118 height 18
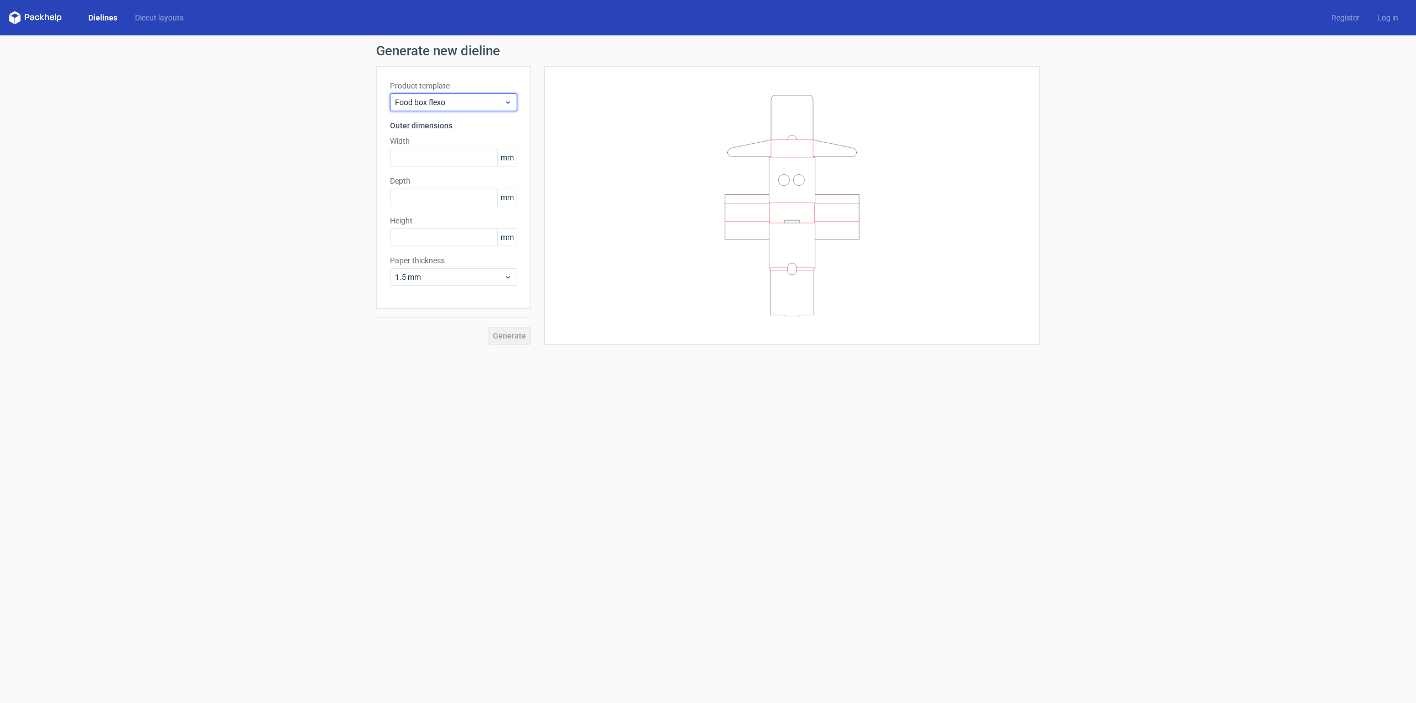
click at [478, 104] on span "Food box flexo" at bounding box center [449, 102] width 109 height 11
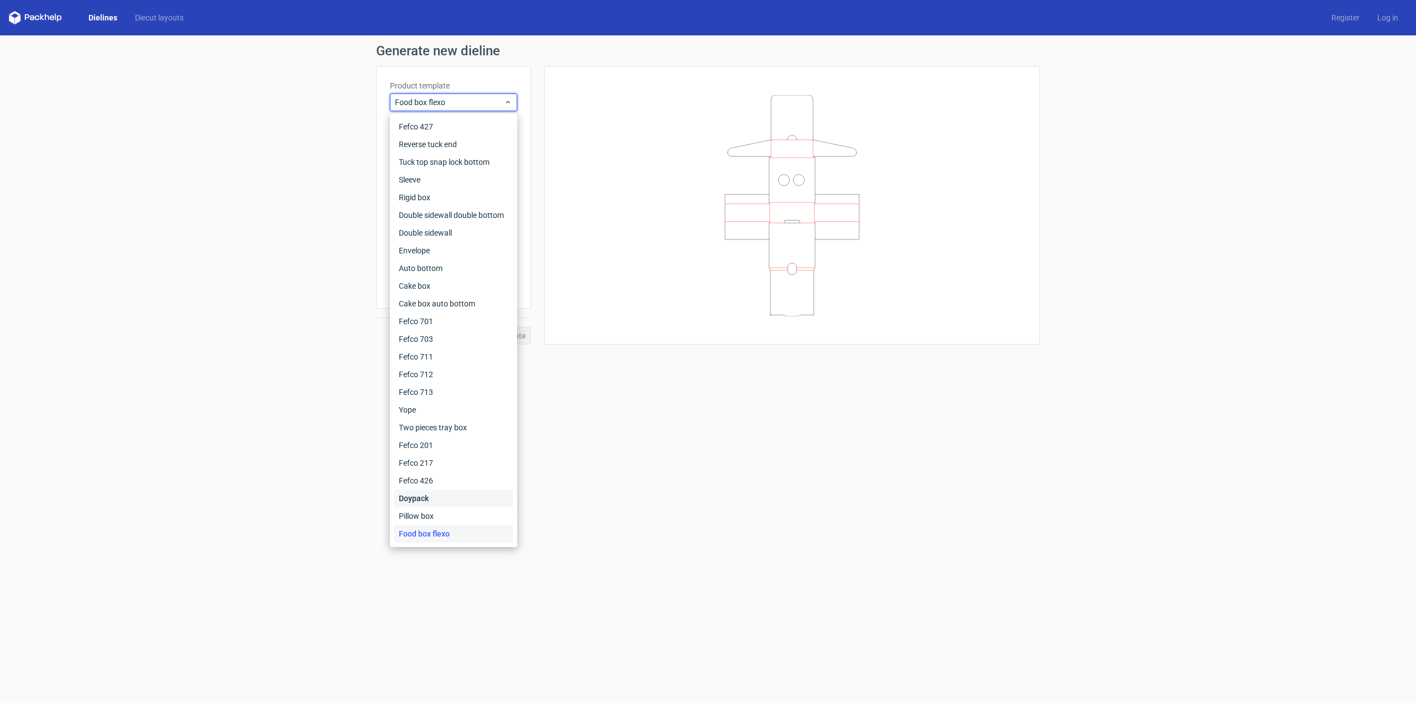
click at [420, 494] on div "Doypack" at bounding box center [453, 498] width 118 height 18
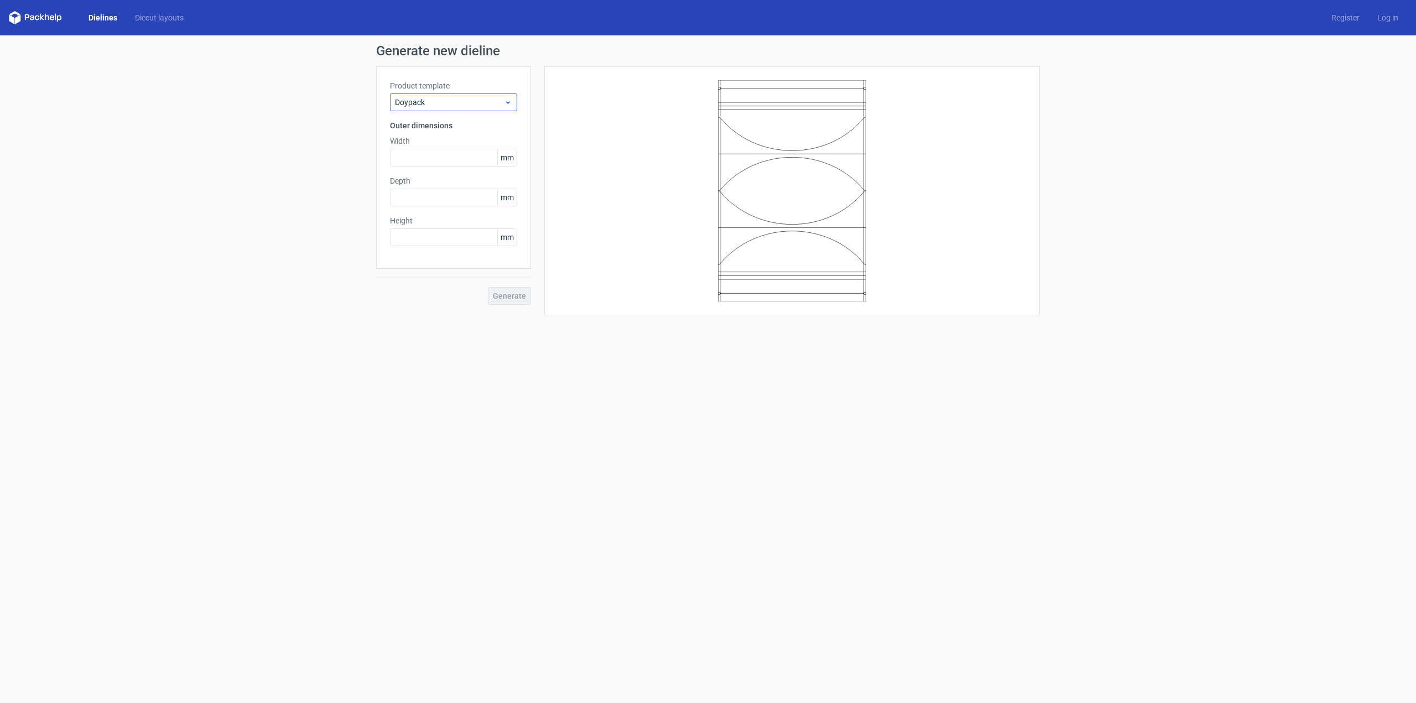
drag, startPoint x: 452, startPoint y: 91, endPoint x: 455, endPoint y: 100, distance: 9.3
click at [452, 93] on div "Product template Doypack" at bounding box center [453, 95] width 127 height 31
click at [460, 106] on span "Doypack" at bounding box center [449, 102] width 109 height 11
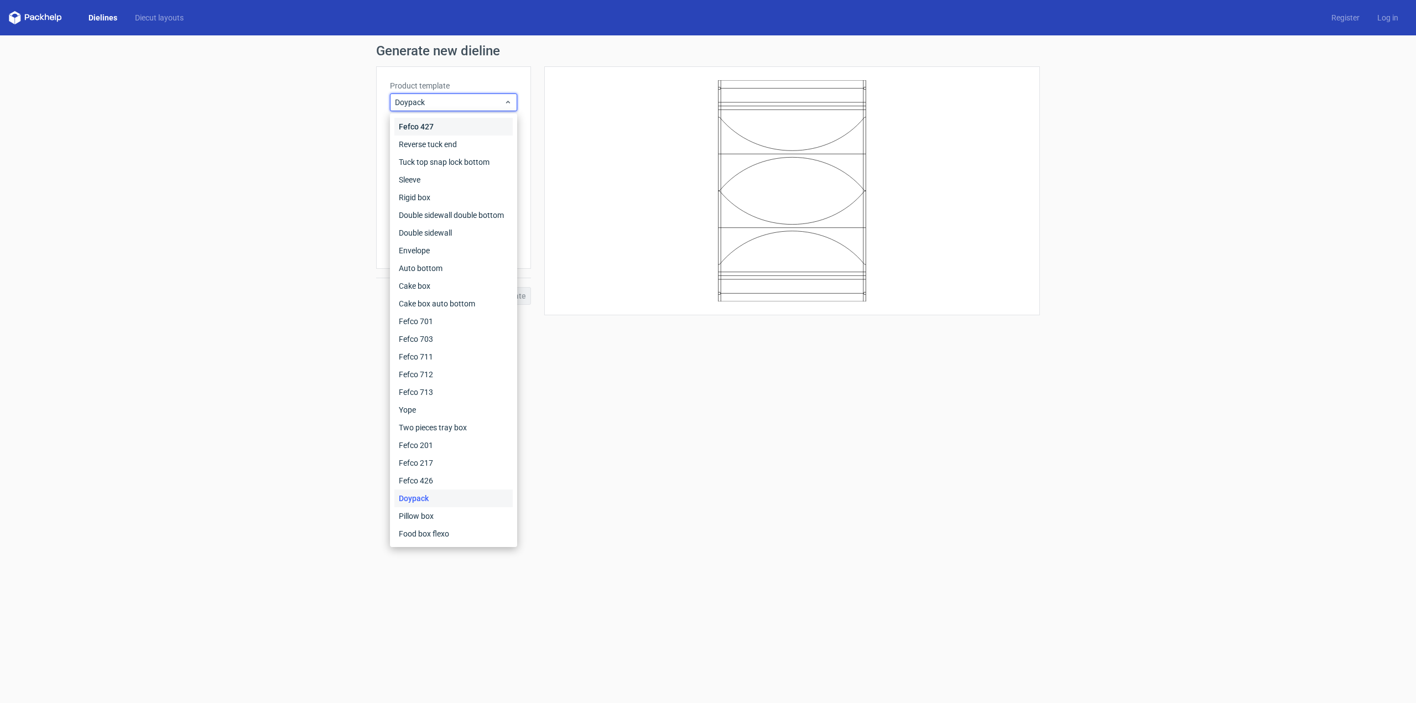
click at [446, 132] on div "Fefco 427" at bounding box center [453, 127] width 118 height 18
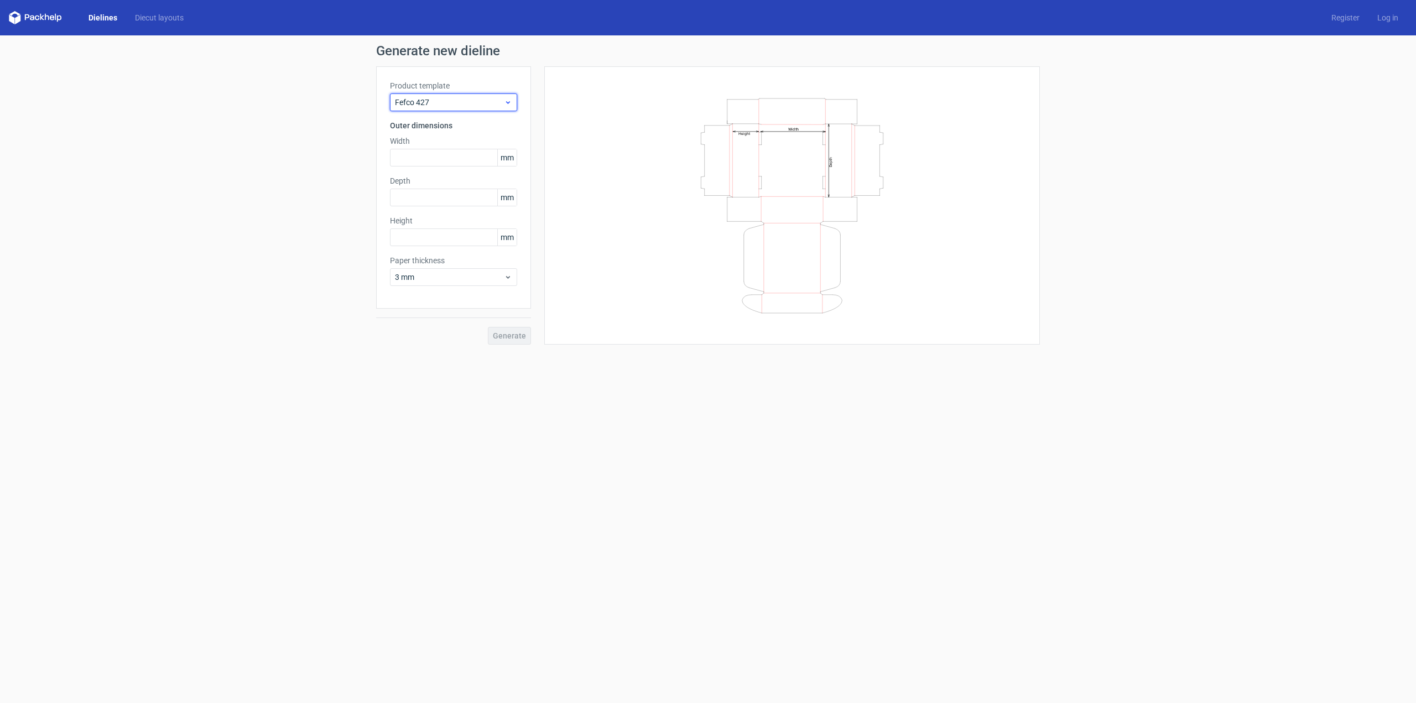
click at [468, 109] on div "Fefco 427" at bounding box center [453, 102] width 127 height 18
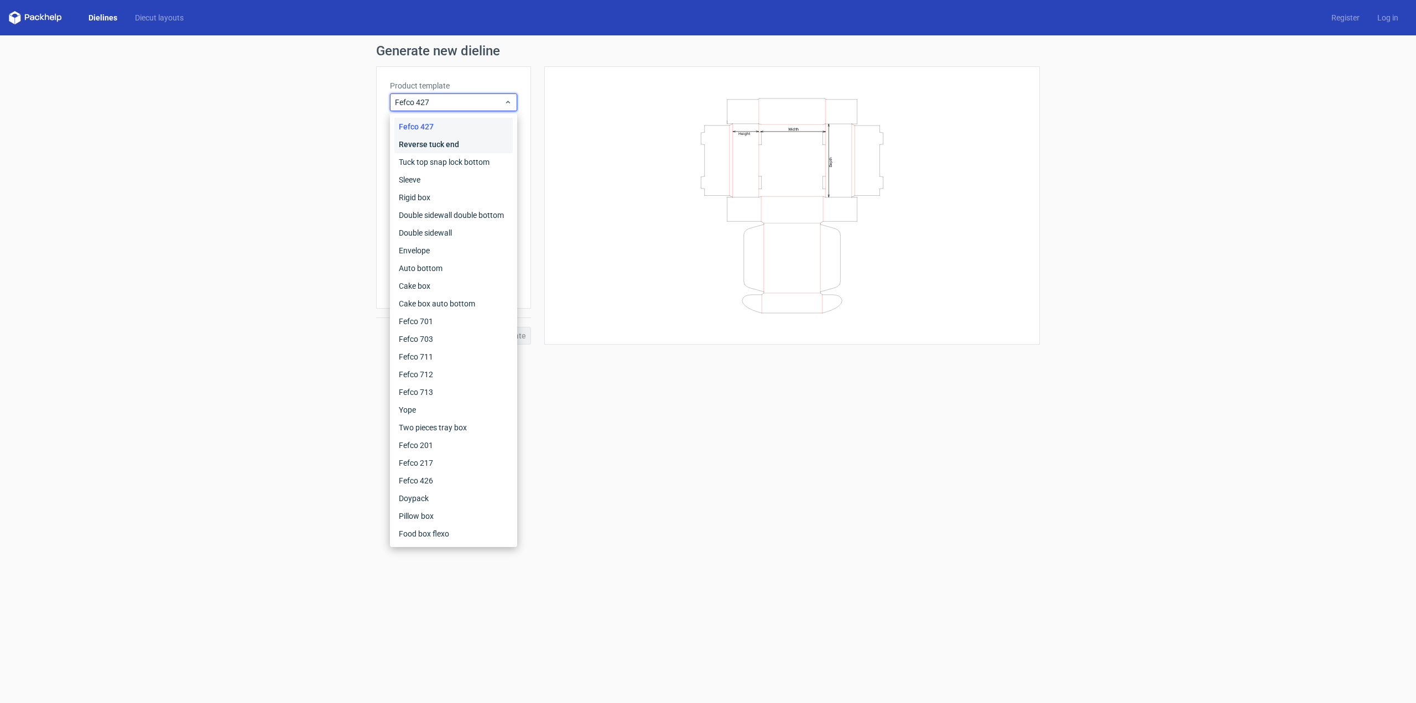
click at [452, 143] on div "Reverse tuck end" at bounding box center [453, 144] width 118 height 18
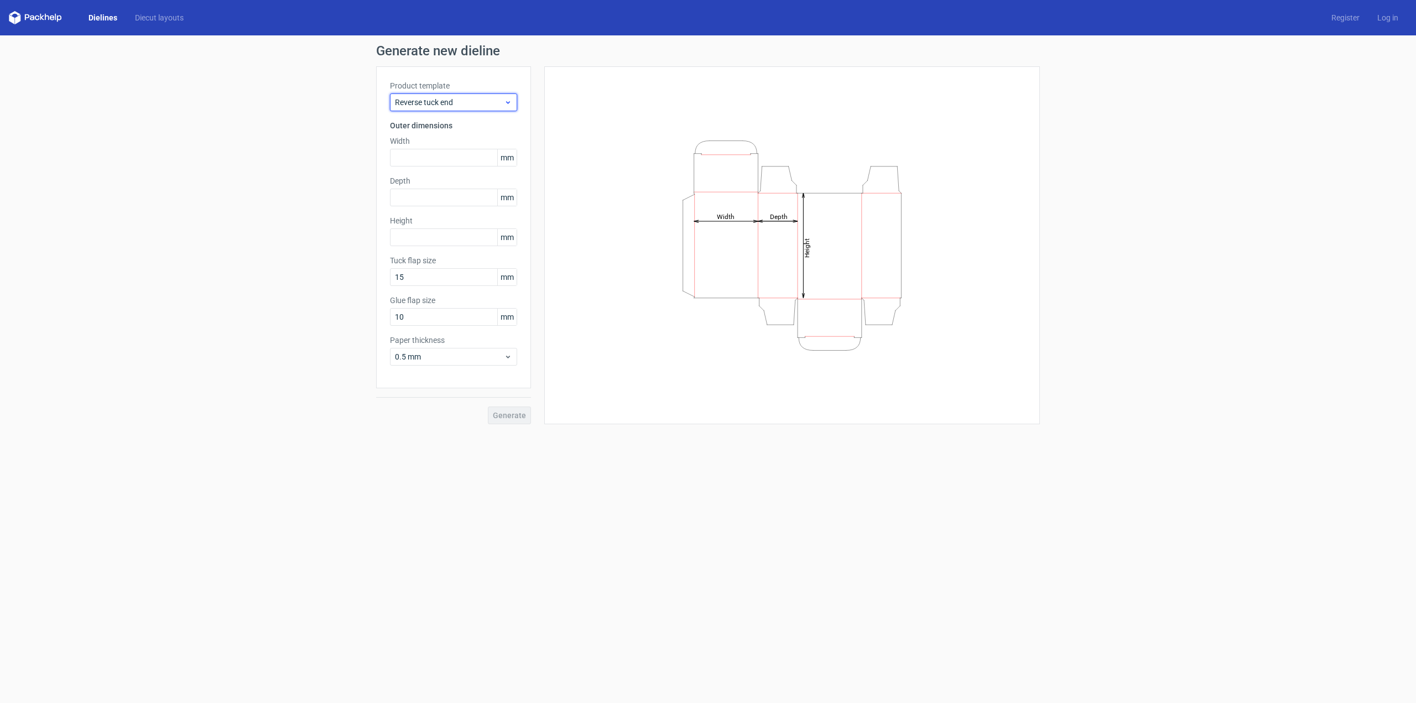
click at [456, 103] on span "Reverse tuck end" at bounding box center [449, 102] width 109 height 11
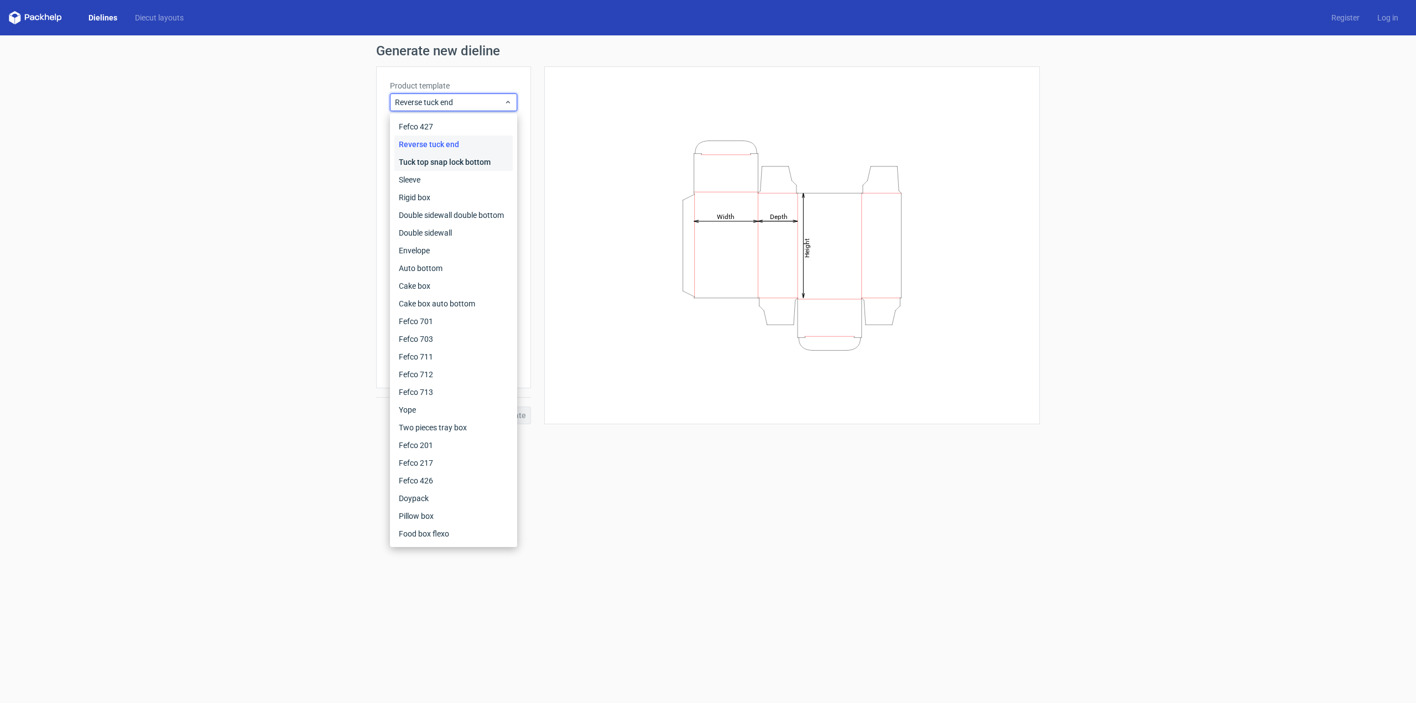
click at [454, 159] on div "Tuck top snap lock bottom" at bounding box center [453, 162] width 118 height 18
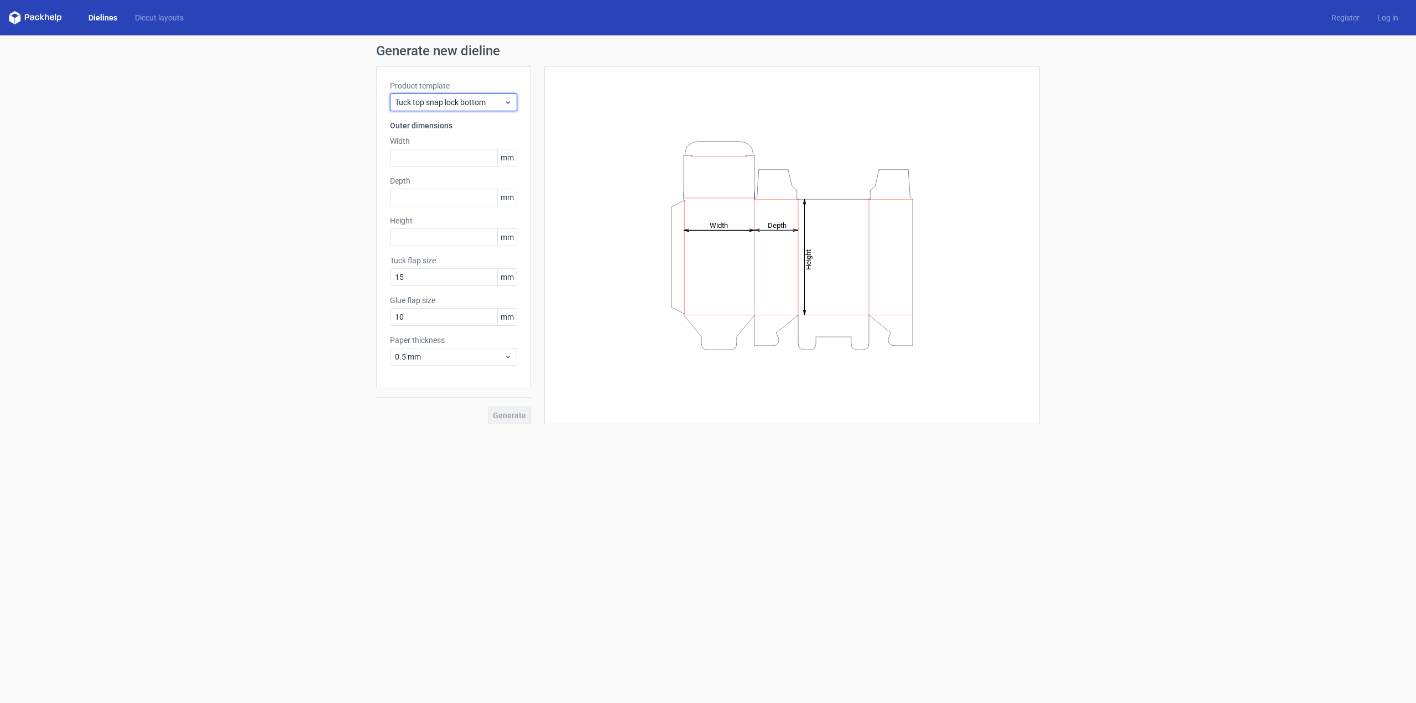
click at [504, 106] on icon at bounding box center [508, 102] width 8 height 9
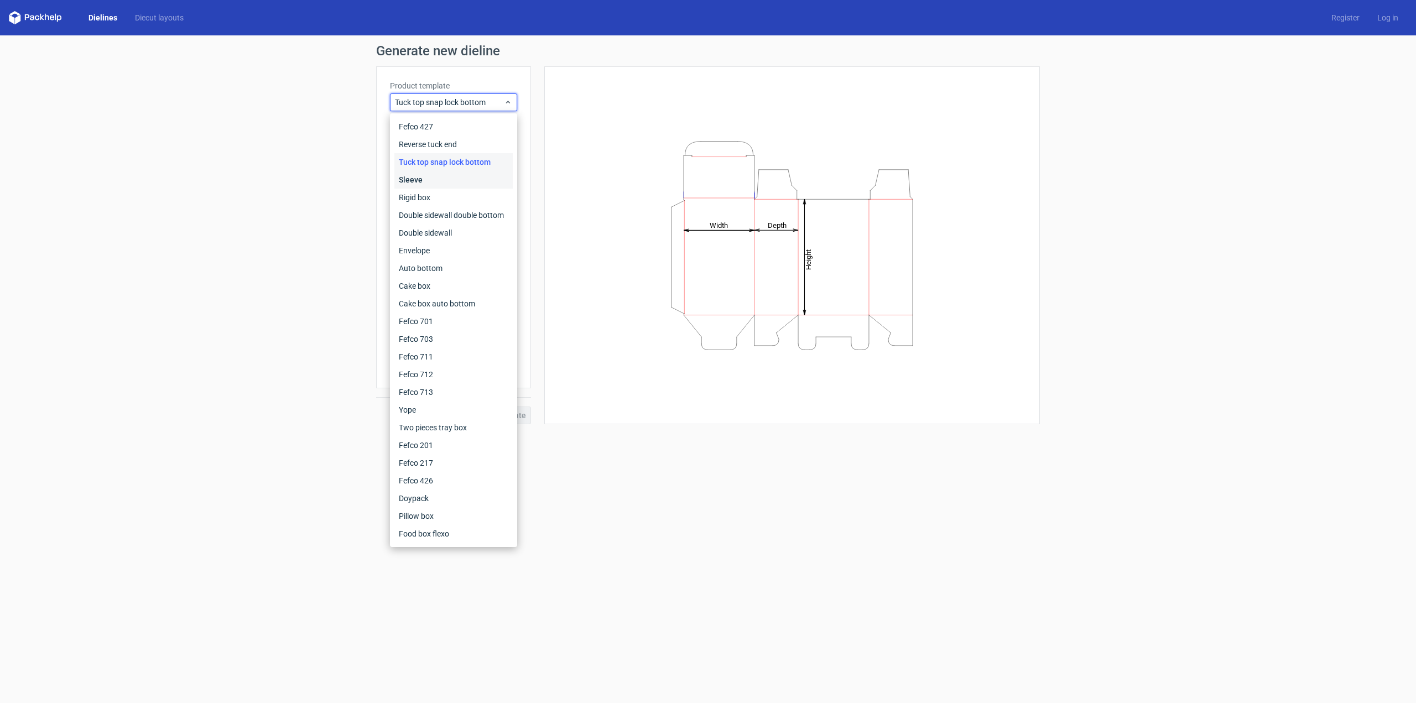
click at [450, 184] on div "Sleeve" at bounding box center [453, 180] width 118 height 18
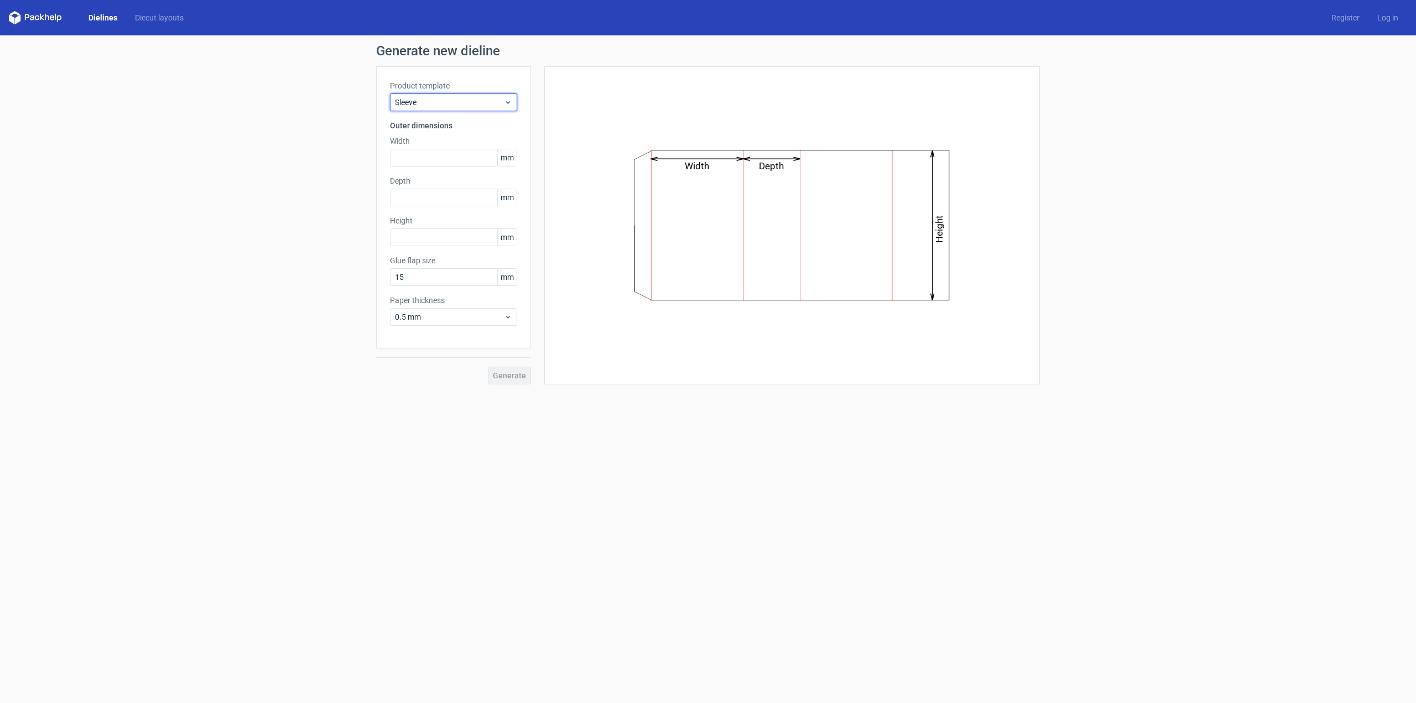
click at [489, 102] on span "Sleeve" at bounding box center [449, 102] width 109 height 11
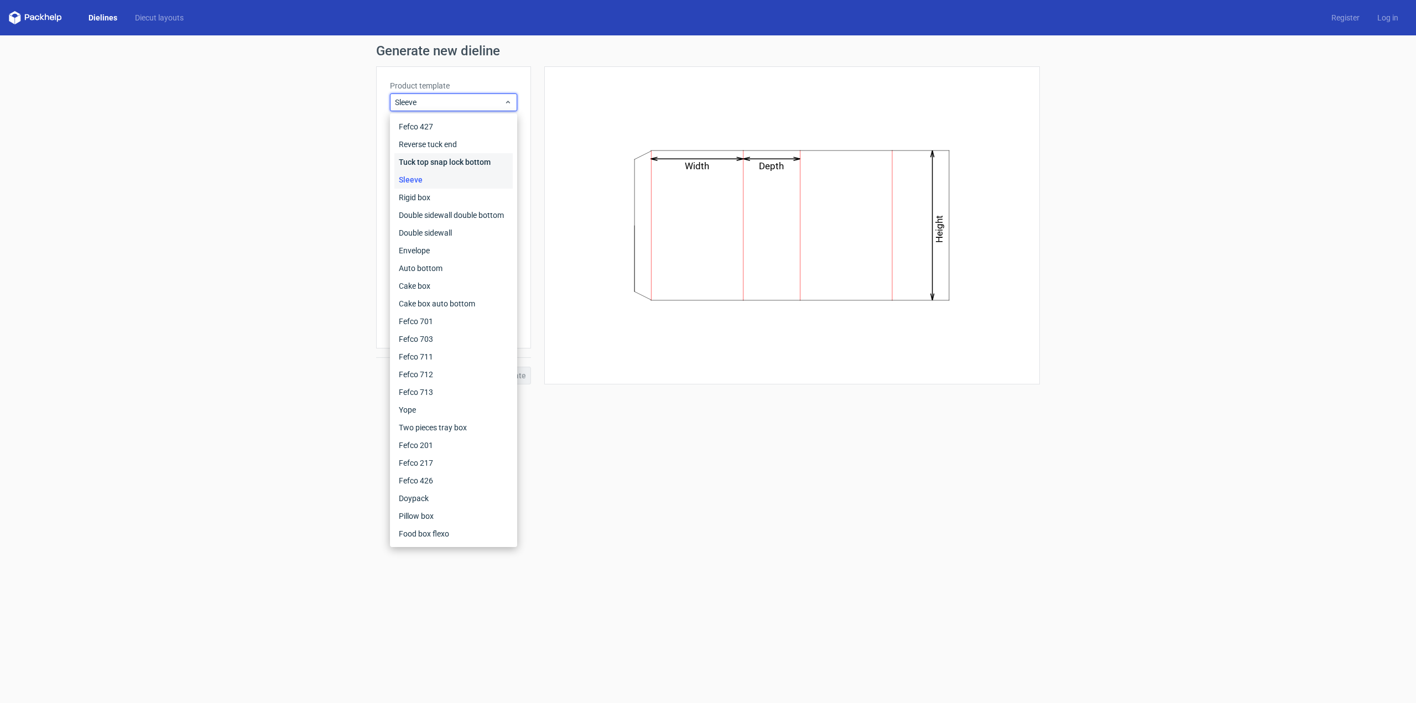
click at [463, 164] on div "Tuck top snap lock bottom" at bounding box center [453, 162] width 118 height 18
